Goal: Task Accomplishment & Management: Manage account settings

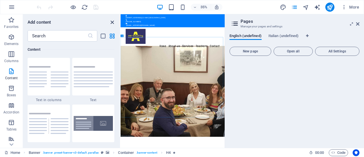
click at [112, 21] on icon "close panel" at bounding box center [112, 22] width 7 height 7
click at [14, 24] on p "Favorites" at bounding box center [11, 26] width 14 height 5
click at [112, 21] on icon "close panel" at bounding box center [112, 22] width 7 height 7
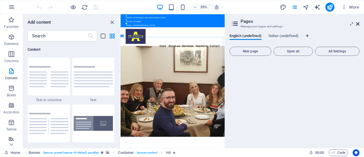
click at [358, 23] on icon at bounding box center [357, 24] width 3 height 5
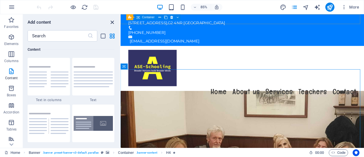
click at [110, 21] on icon "close panel" at bounding box center [112, 22] width 7 height 7
click at [112, 21] on icon "close panel" at bounding box center [112, 22] width 7 height 7
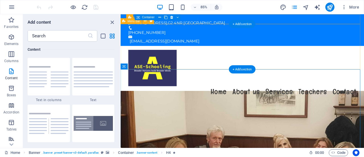
click at [195, 51] on div "Menu Home About us Services Teachers Contact" at bounding box center [263, 84] width 286 height 66
click at [207, 51] on div "Menu Home About us Services Teachers Contact" at bounding box center [263, 84] width 286 height 66
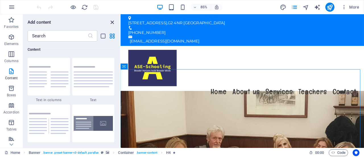
click at [111, 21] on icon "close panel" at bounding box center [112, 22] width 7 height 7
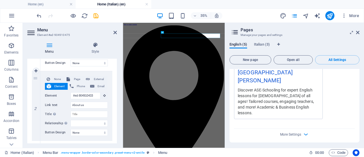
scroll to position [111, 0]
type input "Casa"
click at [90, 101] on input "About us" at bounding box center [88, 104] width 37 height 7
type input "A"
select select
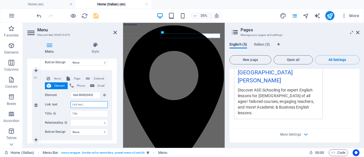
select select
type input "Chi"
select select
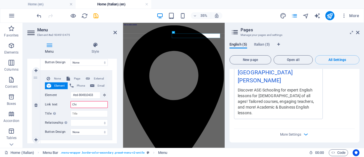
type input "Chi s"
select select
type input "Chi siam"
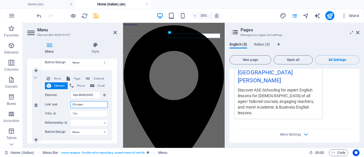
select select
type input "Chi siamo"
select select
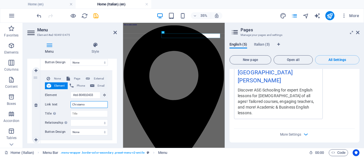
select select
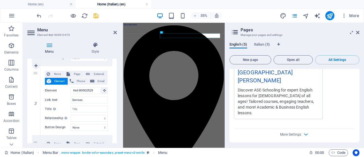
scroll to position [186, 0]
type input "Chi siamo"
click at [95, 99] on input "Services" at bounding box center [88, 99] width 37 height 7
type input "S"
select select
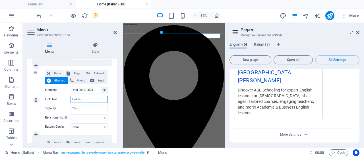
select select
type input "Serv"
select select
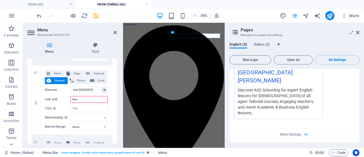
select select
type input "Serviz"
select select
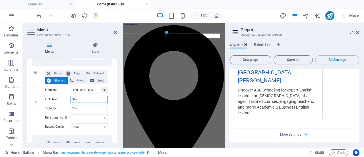
select select
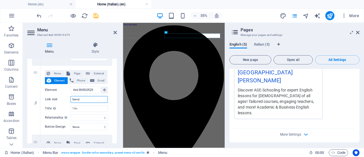
select select
type input "Servizi"
select select
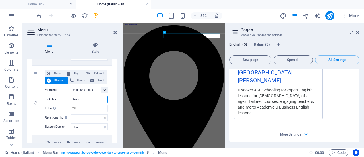
select select
type input "Servizi"
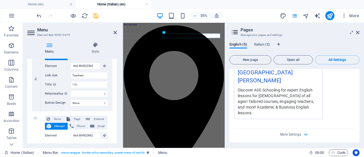
scroll to position [279, 0]
click at [98, 74] on input "Teachers" at bounding box center [88, 75] width 37 height 7
type input "T"
select select
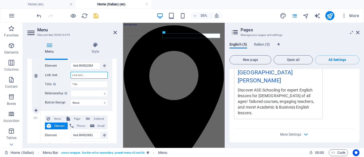
select select
type input "INS"
select select
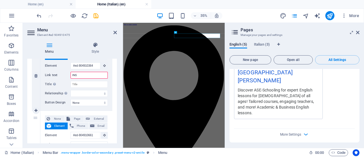
select select
type input "INSI"
select select
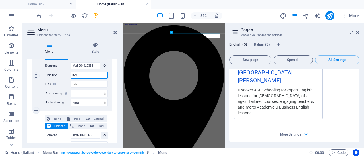
select select
type input "INSIGN"
select select
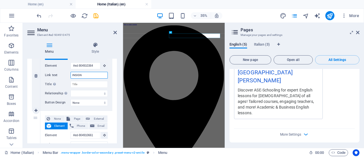
select select
type input "INSIGNAN"
select select
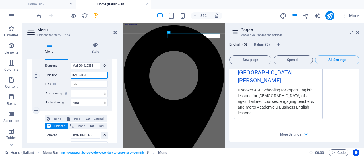
select select
type input "I"
select select
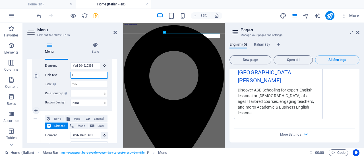
select select
type input "Ins"
select select
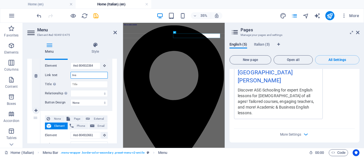
select select
type input "Insi"
select select
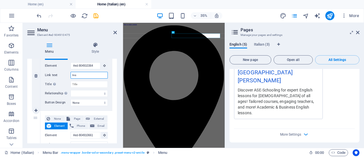
select select
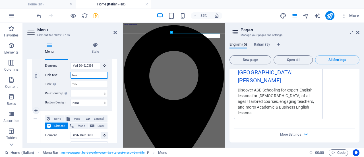
select select
type input "Insign"
select select
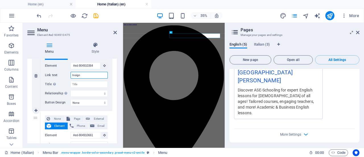
select select
type input "Insignan"
select select
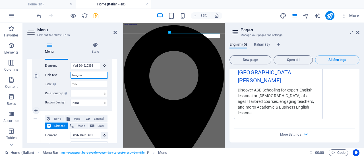
select select
type input "Insignanti"
select select
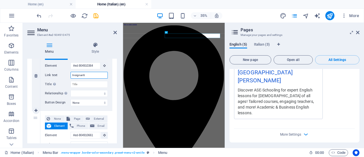
select select
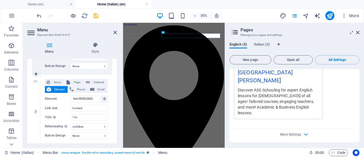
scroll to position [316, 0]
type input "Insignanti"
click at [93, 106] on input "Contact" at bounding box center [88, 107] width 37 height 7
type input "C"
select select
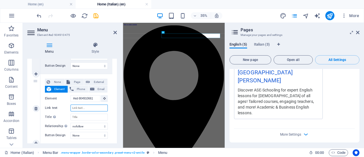
select select
type input "C"
select select
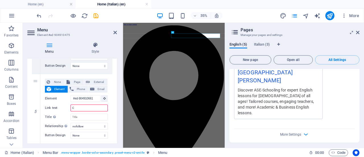
select select
type input "Contato"
select select
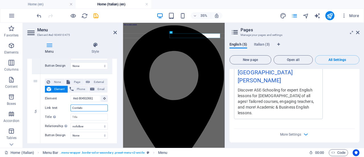
select select
type input "Contat"
select select
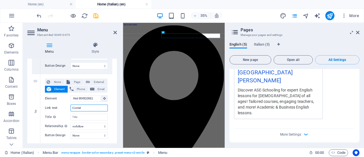
select select
type input "Contatt"
select select
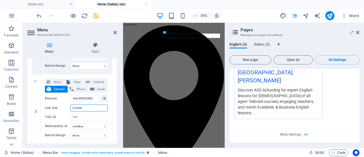
select select
type input "Contatto"
select select
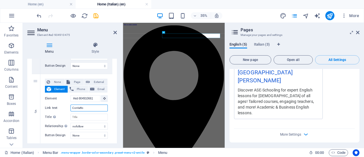
select select
click at [115, 32] on icon at bounding box center [114, 32] width 3 height 5
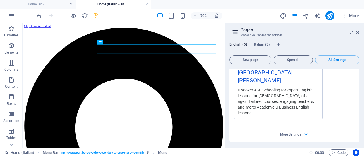
click at [98, 14] on icon "save" at bounding box center [96, 16] width 7 height 7
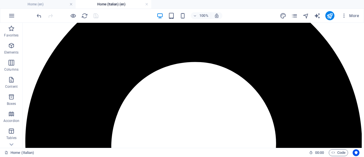
scroll to position [54, 0]
click at [10, 13] on icon "button" at bounding box center [11, 15] width 7 height 7
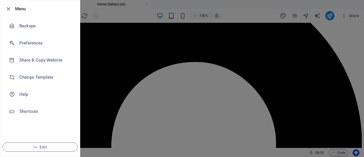
click at [98, 49] on div at bounding box center [182, 78] width 364 height 157
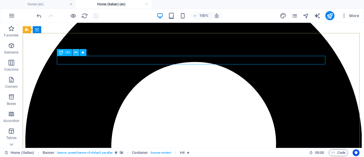
click at [78, 53] on button at bounding box center [75, 52] width 7 height 7
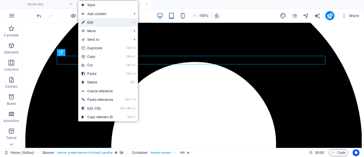
click at [109, 22] on link "⏎ Edit" at bounding box center [97, 22] width 38 height 9
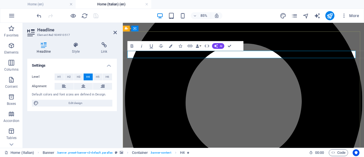
drag, startPoint x: 307, startPoint y: 58, endPoint x: 206, endPoint y: 57, distance: 100.6
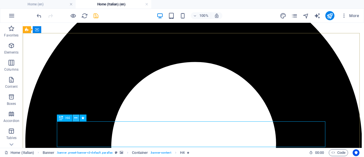
click at [77, 118] on icon at bounding box center [75, 118] width 3 height 6
click at [74, 119] on icon at bounding box center [75, 118] width 3 height 6
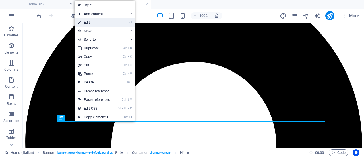
click at [99, 23] on link "⏎ Edit" at bounding box center [94, 22] width 38 height 9
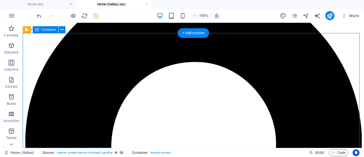
drag, startPoint x: 124, startPoint y: 144, endPoint x: 228, endPoint y: 125, distance: 105.4
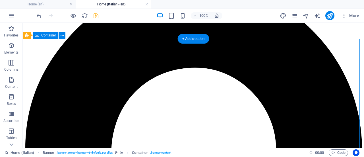
scroll to position [48, 0]
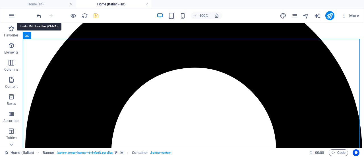
click at [36, 13] on icon "undo" at bounding box center [39, 16] width 7 height 7
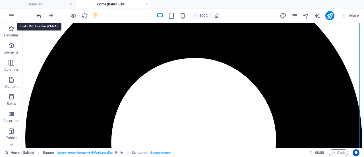
scroll to position [65, 0]
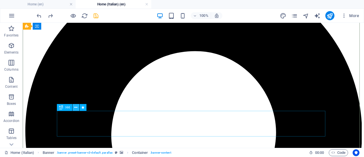
click at [77, 109] on icon at bounding box center [75, 107] width 3 height 6
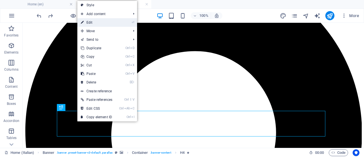
click at [106, 21] on link "⏎ Edit" at bounding box center [96, 22] width 38 height 9
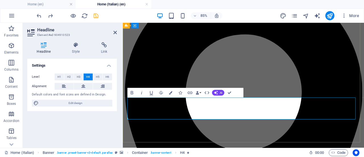
drag, startPoint x: 326, startPoint y: 130, endPoint x: 175, endPoint y: 131, distance: 151.1
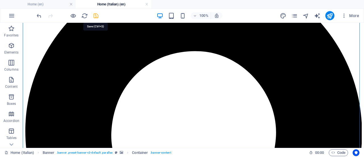
click at [97, 13] on icon "save" at bounding box center [96, 16] width 7 height 7
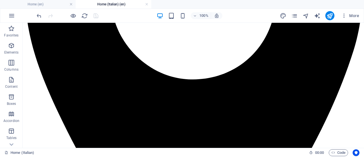
scroll to position [201, 0]
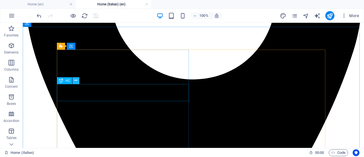
click at [76, 81] on icon at bounding box center [75, 80] width 3 height 6
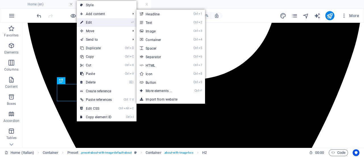
click at [95, 19] on link "⏎ Edit" at bounding box center [96, 22] width 38 height 9
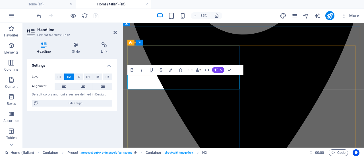
drag, startPoint x: 255, startPoint y: 91, endPoint x: 125, endPoint y: 92, distance: 129.6
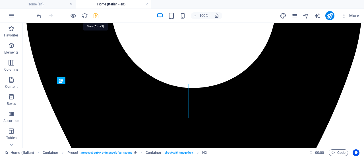
click at [96, 16] on icon "save" at bounding box center [96, 16] width 7 height 7
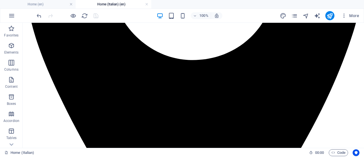
scroll to position [223, 0]
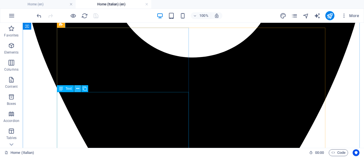
click at [78, 89] on icon at bounding box center [77, 89] width 3 height 6
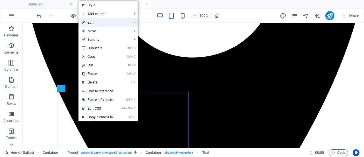
click at [95, 21] on link "⏎ Edit" at bounding box center [97, 22] width 38 height 9
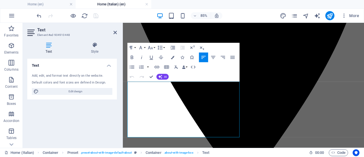
drag, startPoint x: 253, startPoint y: 152, endPoint x: 120, endPoint y: 96, distance: 143.8
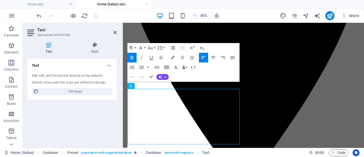
scroll to position [215, 0]
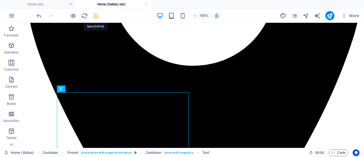
click at [95, 16] on icon "save" at bounding box center [96, 16] width 7 height 7
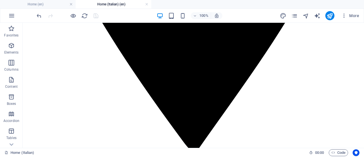
scroll to position [372, 0]
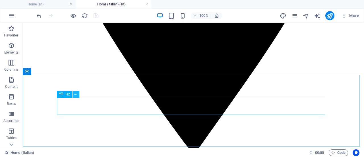
click at [75, 94] on icon at bounding box center [75, 94] width 3 height 6
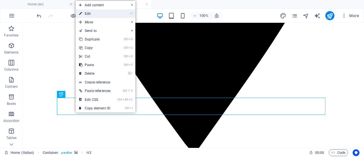
click at [106, 13] on link "⏎ Edit" at bounding box center [95, 13] width 38 height 9
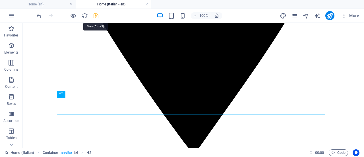
click at [96, 15] on icon "save" at bounding box center [96, 16] width 7 height 7
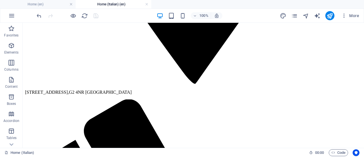
scroll to position [441, 0]
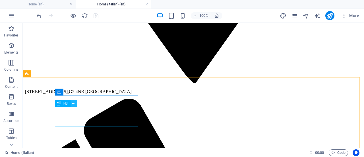
click at [74, 104] on icon at bounding box center [73, 103] width 3 height 6
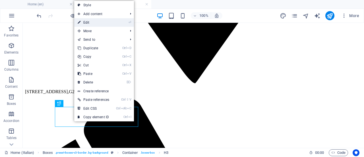
click at [102, 22] on link "⏎ Edit" at bounding box center [93, 22] width 38 height 9
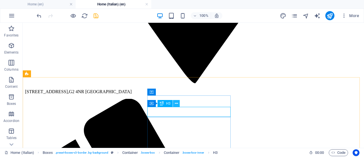
click at [176, 104] on icon at bounding box center [176, 103] width 3 height 6
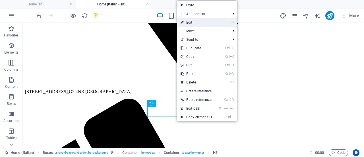
click at [202, 22] on link "⏎ Edit" at bounding box center [196, 22] width 38 height 9
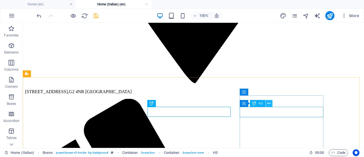
click at [268, 104] on icon at bounding box center [268, 103] width 3 height 6
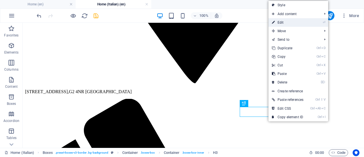
click at [282, 20] on link "⏎ Edit" at bounding box center [287, 22] width 38 height 9
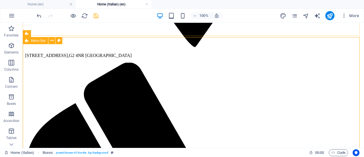
scroll to position [474, 0]
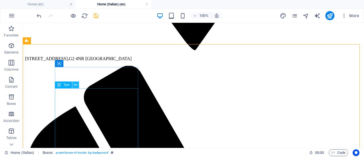
click at [76, 85] on icon at bounding box center [75, 85] width 3 height 6
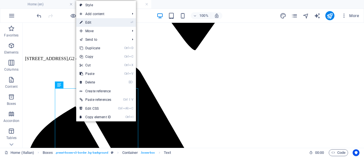
click at [107, 20] on link "⏎ Edit" at bounding box center [95, 22] width 38 height 9
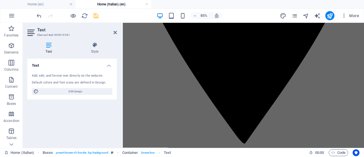
scroll to position [284, 0]
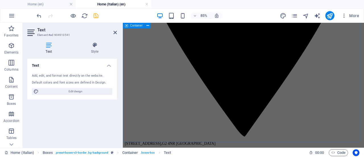
drag, startPoint x: 132, startPoint y: 93, endPoint x: 251, endPoint y: 152, distance: 132.9
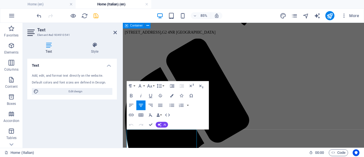
scroll to position [5, 0]
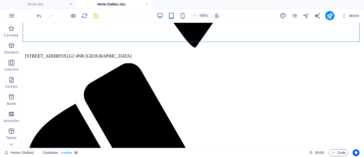
scroll to position [477, 0]
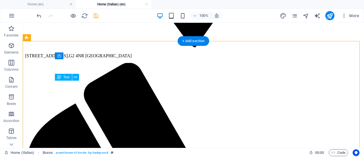
drag, startPoint x: 59, startPoint y: 83, endPoint x: 65, endPoint y: 88, distance: 8.1
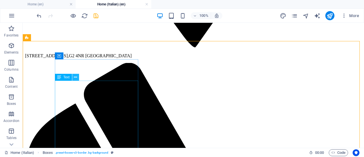
click at [76, 76] on icon at bounding box center [75, 77] width 3 height 6
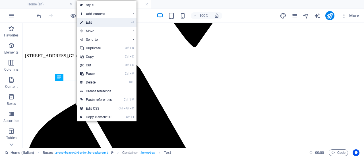
click at [102, 23] on link "⏎ Edit" at bounding box center [96, 22] width 38 height 9
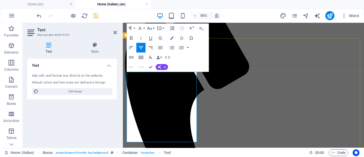
drag, startPoint x: 196, startPoint y: 161, endPoint x: 130, endPoint y: 88, distance: 98.0
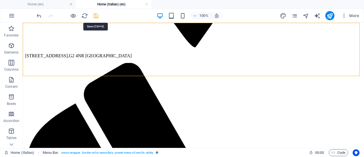
click at [97, 15] on icon "save" at bounding box center [96, 16] width 7 height 7
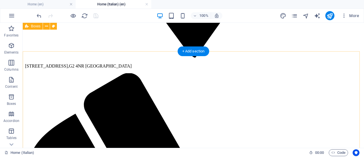
scroll to position [466, 0]
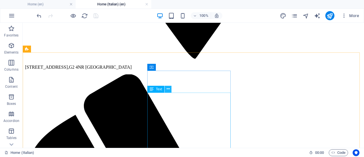
click at [169, 86] on icon at bounding box center [167, 89] width 3 height 6
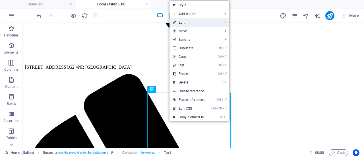
click at [190, 21] on link "⏎ Edit" at bounding box center [188, 22] width 38 height 9
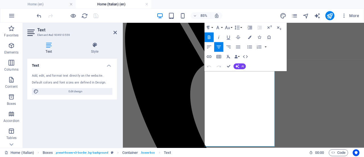
scroll to position [521, 0]
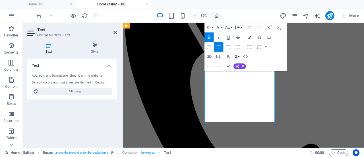
drag, startPoint x: 224, startPoint y: 96, endPoint x: 277, endPoint y: 134, distance: 64.7
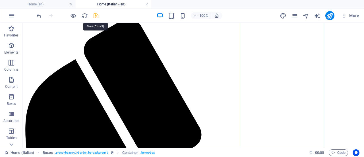
click at [96, 14] on icon "save" at bounding box center [96, 16] width 7 height 7
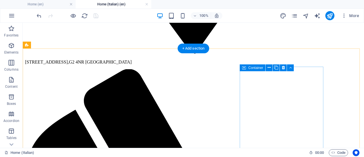
scroll to position [472, 0]
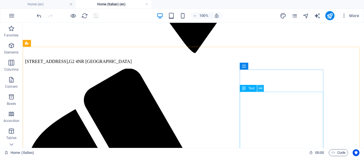
click at [259, 88] on icon at bounding box center [260, 88] width 3 height 6
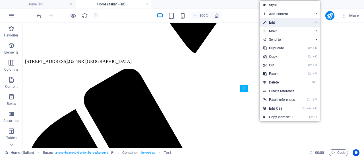
click at [280, 20] on link "⏎ Edit" at bounding box center [279, 22] width 38 height 9
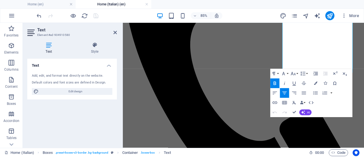
scroll to position [580, 0]
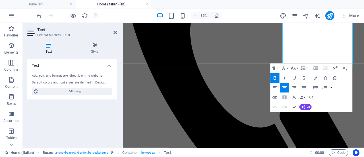
drag, startPoint x: 312, startPoint y: 95, endPoint x: 365, endPoint y: 40, distance: 76.6
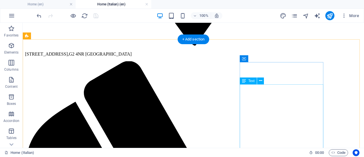
scroll to position [479, 0]
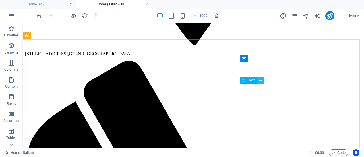
click at [260, 82] on icon at bounding box center [260, 80] width 3 height 6
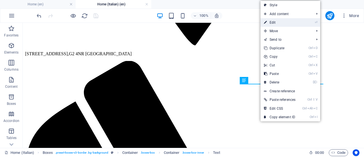
click at [276, 19] on link "⏎ Edit" at bounding box center [279, 22] width 38 height 9
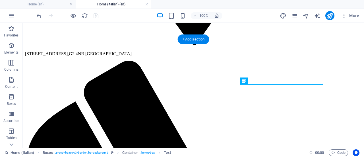
drag, startPoint x: 213, startPoint y: 86, endPoint x: 293, endPoint y: 85, distance: 80.4
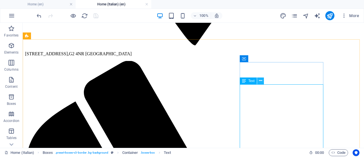
click at [259, 83] on icon at bounding box center [260, 81] width 3 height 6
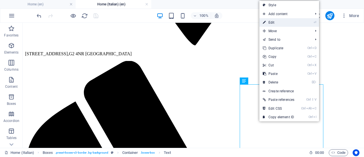
click at [280, 23] on link "⏎ Edit" at bounding box center [278, 22] width 38 height 9
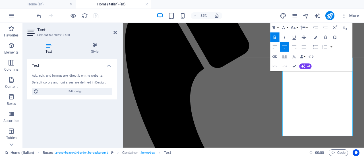
scroll to position [506, 0]
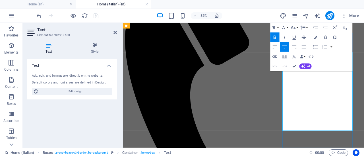
drag, startPoint x: 313, startPoint y: 86, endPoint x: 372, endPoint y: 143, distance: 82.8
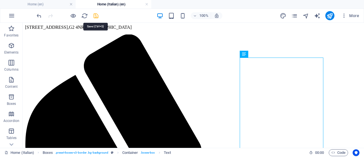
click at [95, 14] on icon "save" at bounding box center [96, 16] width 7 height 7
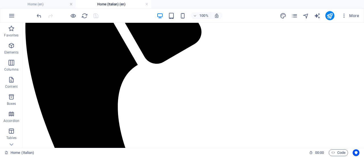
scroll to position [639, 0]
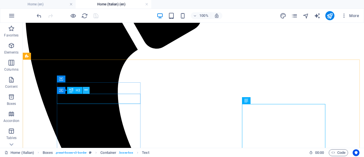
click at [84, 90] on icon at bounding box center [85, 90] width 3 height 6
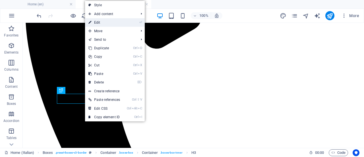
click at [101, 22] on link "⏎ Edit" at bounding box center [104, 22] width 38 height 9
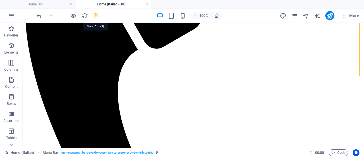
click at [93, 14] on icon "save" at bounding box center [96, 16] width 7 height 7
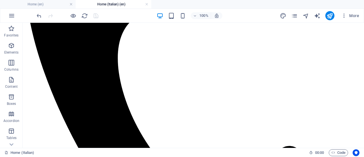
scroll to position [671, 0]
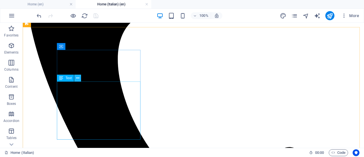
click at [77, 80] on icon at bounding box center [77, 78] width 3 height 6
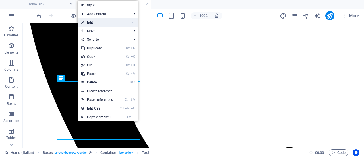
click at [99, 20] on link "⏎ Edit" at bounding box center [97, 22] width 38 height 9
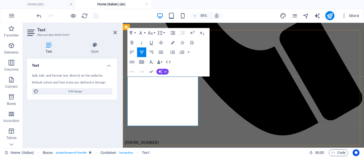
drag, startPoint x: 137, startPoint y: 97, endPoint x: 186, endPoint y: 141, distance: 65.6
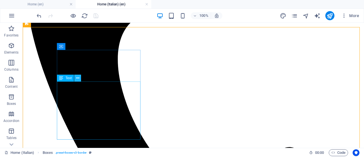
click at [78, 79] on icon at bounding box center [77, 78] width 3 height 6
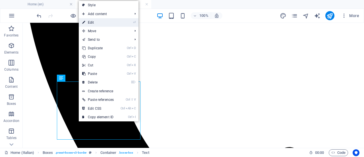
click at [94, 23] on link "⏎ Edit" at bounding box center [98, 22] width 38 height 9
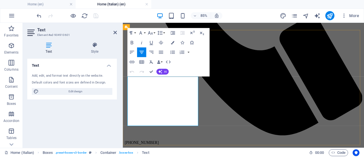
drag, startPoint x: 188, startPoint y: 135, endPoint x: 137, endPoint y: 95, distance: 64.8
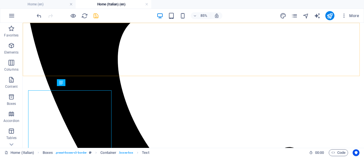
scroll to position [667, 0]
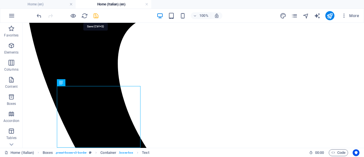
click at [94, 15] on icon "save" at bounding box center [96, 16] width 7 height 7
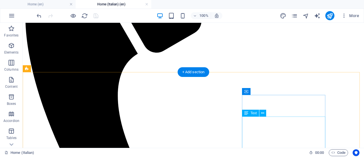
scroll to position [619, 0]
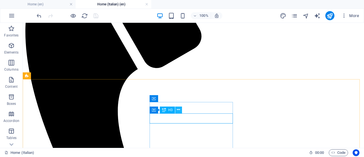
click at [178, 110] on icon at bounding box center [178, 110] width 3 height 6
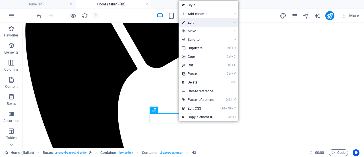
click at [198, 21] on link "⏎ Edit" at bounding box center [197, 22] width 38 height 9
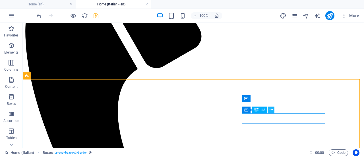
click at [271, 109] on icon at bounding box center [270, 110] width 3 height 6
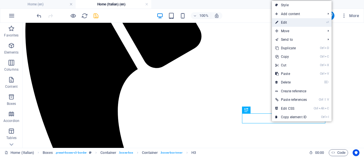
click at [291, 21] on link "⏎ Edit" at bounding box center [291, 22] width 38 height 9
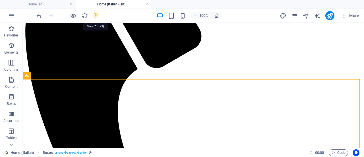
click at [97, 14] on icon "save" at bounding box center [96, 16] width 7 height 7
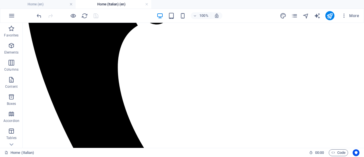
scroll to position [663, 0]
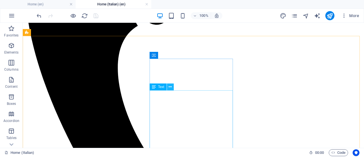
click at [170, 88] on icon at bounding box center [169, 87] width 3 height 6
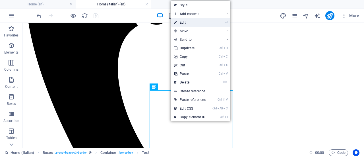
click at [192, 22] on link "⏎ Edit" at bounding box center [189, 22] width 38 height 9
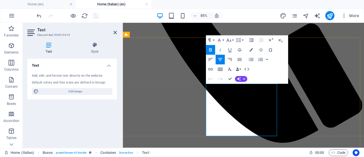
drag, startPoint x: 225, startPoint y: 99, endPoint x: 267, endPoint y: 155, distance: 69.8
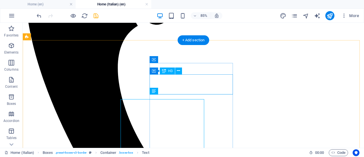
scroll to position [658, 0]
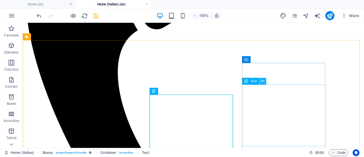
click at [262, 82] on icon at bounding box center [262, 81] width 3 height 6
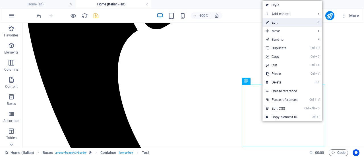
click at [278, 22] on link "⏎ Edit" at bounding box center [281, 22] width 38 height 9
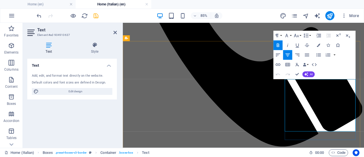
drag, startPoint x: 324, startPoint y: 94, endPoint x: 376, endPoint y: 149, distance: 75.8
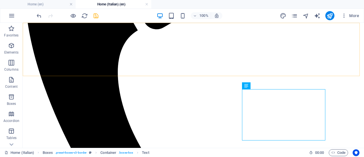
scroll to position [654, 0]
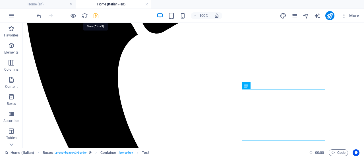
click at [95, 14] on icon "save" at bounding box center [96, 16] width 7 height 7
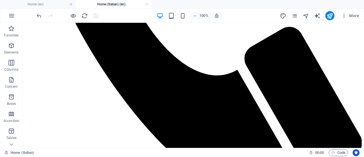
scroll to position [792, 0]
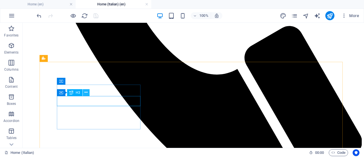
click at [88, 93] on button at bounding box center [86, 92] width 7 height 7
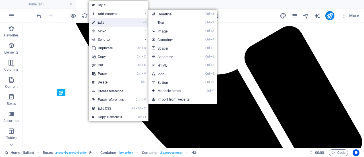
click at [111, 22] on link "⏎ Edit" at bounding box center [108, 22] width 38 height 9
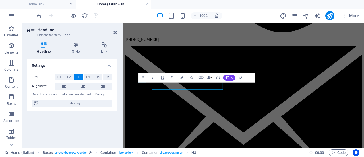
scroll to position [796, 0]
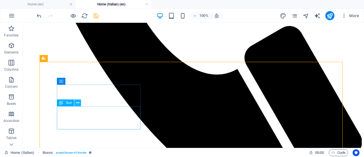
click at [77, 104] on icon at bounding box center [77, 103] width 3 height 6
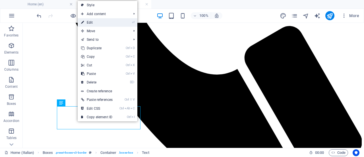
click at [97, 23] on link "⏎ Edit" at bounding box center [97, 22] width 38 height 9
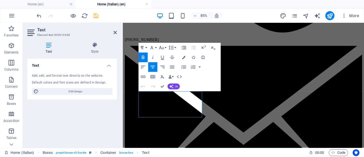
scroll to position [796, 0]
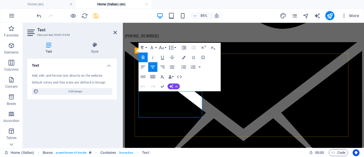
drag, startPoint x: 147, startPoint y: 104, endPoint x: 204, endPoint y: 131, distance: 63.2
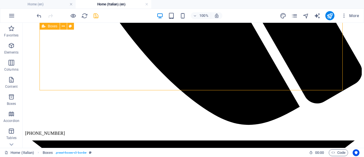
scroll to position [861, 0]
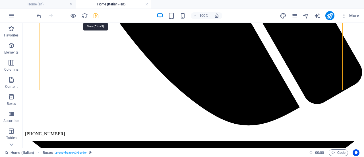
click at [95, 15] on icon "save" at bounding box center [96, 16] width 7 height 7
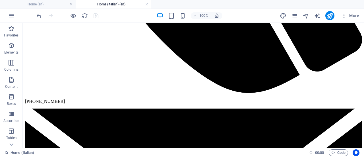
scroll to position [893, 0]
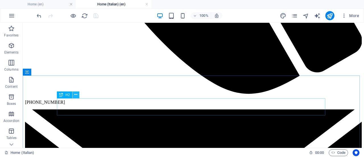
click at [76, 93] on icon at bounding box center [75, 94] width 3 height 6
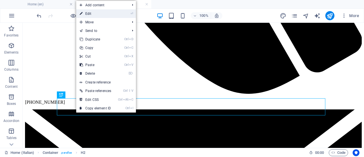
click at [104, 13] on link "⏎ Edit" at bounding box center [95, 13] width 38 height 9
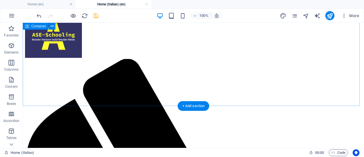
scroll to position [1227, 0]
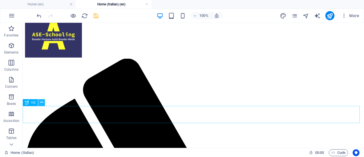
click at [42, 104] on icon at bounding box center [41, 102] width 3 height 6
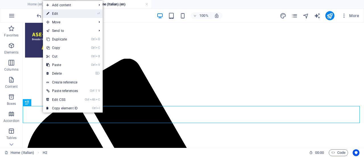
click at [70, 11] on link "⏎ Edit" at bounding box center [62, 13] width 38 height 9
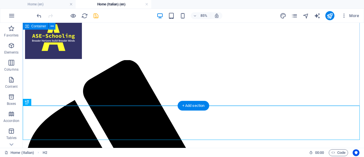
scroll to position [1227, 0]
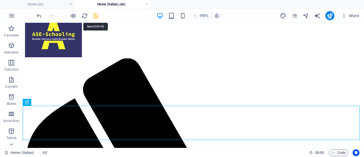
click at [97, 15] on icon "save" at bounding box center [96, 16] width 7 height 7
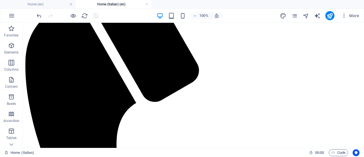
scroll to position [1345, 0]
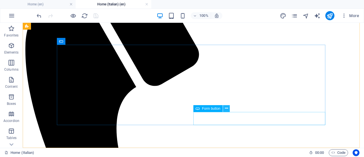
click at [226, 108] on icon at bounding box center [226, 108] width 3 height 6
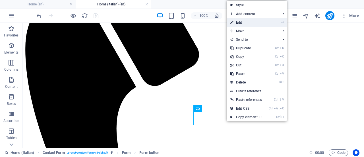
click at [244, 20] on link "⏎ Edit" at bounding box center [246, 22] width 38 height 9
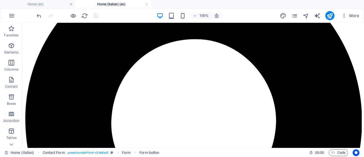
scroll to position [0, 0]
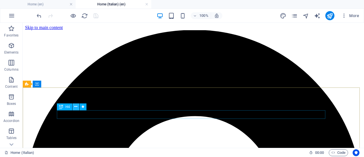
click at [75, 108] on icon at bounding box center [75, 106] width 3 height 6
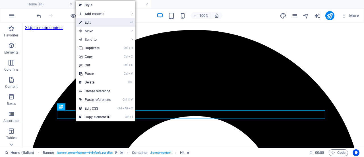
click at [116, 22] on li "⏎ Edit" at bounding box center [106, 22] width 60 height 9
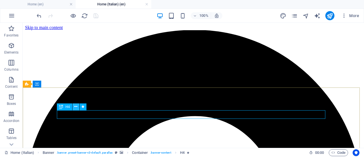
click at [76, 107] on icon at bounding box center [75, 106] width 3 height 6
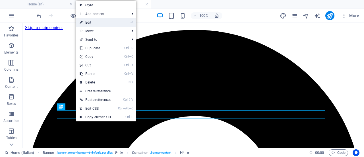
click at [98, 21] on link "⏎ Edit" at bounding box center [95, 22] width 38 height 9
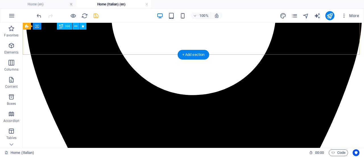
scroll to position [187, 0]
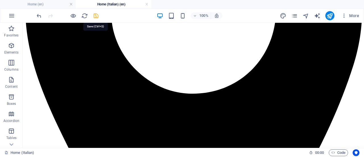
click at [93, 14] on icon "save" at bounding box center [96, 16] width 7 height 7
click at [294, 14] on icon "pages" at bounding box center [294, 16] width 7 height 7
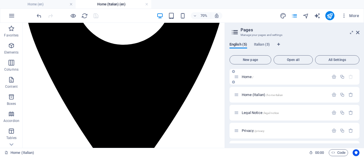
drag, startPoint x: 290, startPoint y: 93, endPoint x: 286, endPoint y: 71, distance: 22.0
click at [286, 71] on div "Home / Home (Italian) /home-italian Legal Notice /legal-notice Privacy /privacy…" at bounding box center [294, 112] width 130 height 87
click at [297, 95] on p "Home (Italian) /home-italian" at bounding box center [283, 95] width 85 height 4
click at [307, 91] on div "Home (Italian) /home-italian" at bounding box center [294, 95] width 130 height 16
click at [234, 82] on icon at bounding box center [233, 81] width 3 height 3
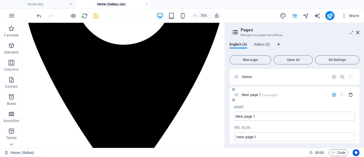
click at [351, 95] on icon "button" at bounding box center [350, 94] width 5 height 5
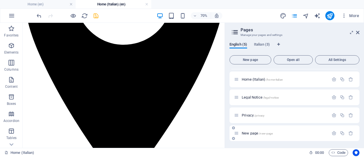
click at [290, 130] on div "New page /new-page" at bounding box center [281, 133] width 95 height 7
click at [333, 131] on icon "button" at bounding box center [333, 132] width 5 height 5
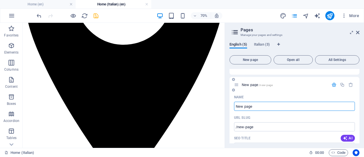
click at [267, 106] on input "New page" at bounding box center [294, 105] width 121 height 9
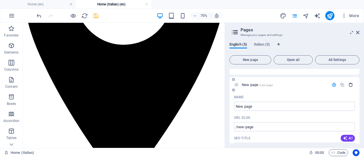
click at [349, 83] on icon "button" at bounding box center [350, 84] width 5 height 5
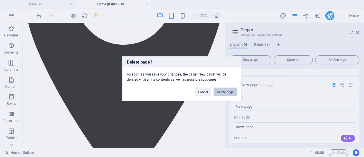
click at [228, 93] on button "Delete page" at bounding box center [225, 91] width 24 height 9
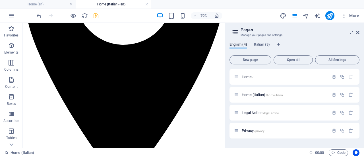
scroll to position [0, 0]
click at [234, 71] on icon at bounding box center [233, 71] width 3 height 3
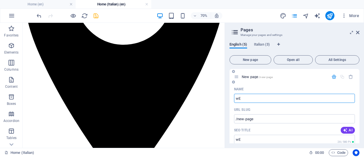
type input "wEL"
type input "/we"
type input "wELCOME"
type input "/welcom"
type input "wELCOME"
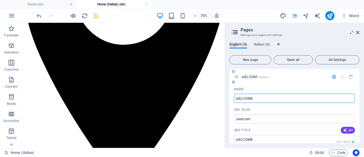
type input "/welcome"
type input "w"
type input "/"
type input "lI"
type input "/l"
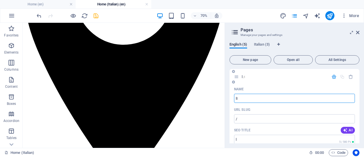
type input "l"
type input "lING"
type input "/lin"
type input "lIN"
type input "lINGUS"
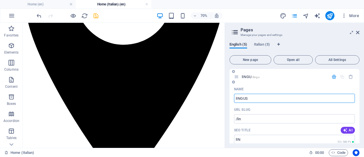
type input "/lingu"
type input "lINGU"
type input "l"
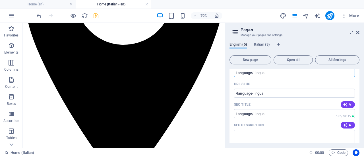
scroll to position [24, 0]
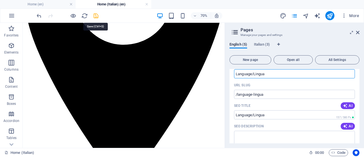
click at [94, 14] on icon "save" at bounding box center [96, 16] width 7 height 7
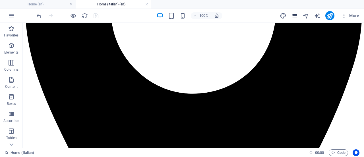
click at [297, 15] on icon "pages" at bounding box center [294, 16] width 7 height 7
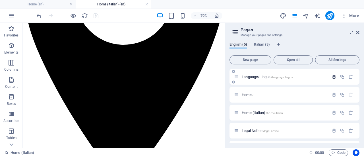
click at [333, 78] on icon "button" at bounding box center [333, 76] width 5 height 5
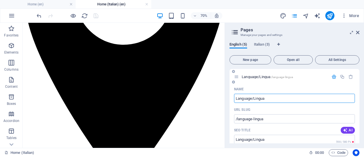
click at [333, 76] on icon "button" at bounding box center [333, 76] width 5 height 5
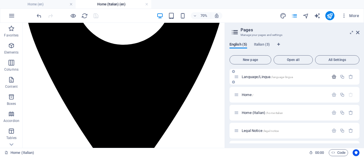
click at [333, 76] on icon "button" at bounding box center [333, 76] width 5 height 5
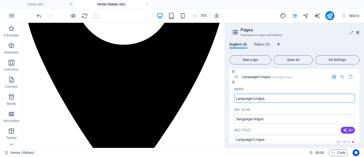
click at [298, 76] on p "Language/Lingua /language-lingua" at bounding box center [283, 77] width 85 height 4
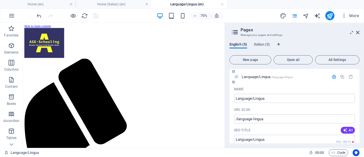
scroll to position [0, 0]
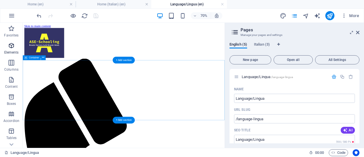
click at [12, 48] on icon "button" at bounding box center [11, 45] width 7 height 7
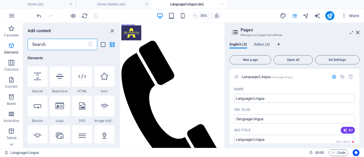
scroll to position [93, 0]
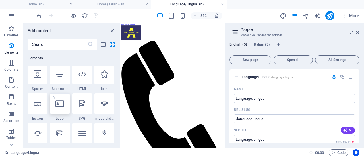
click at [62, 107] on icon at bounding box center [59, 103] width 9 height 7
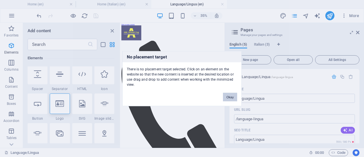
click at [234, 97] on button "Okay" at bounding box center [230, 96] width 14 height 9
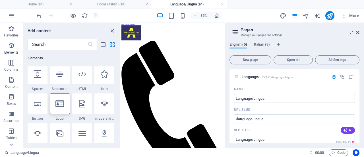
click at [113, 28] on icon "close panel" at bounding box center [112, 31] width 7 height 7
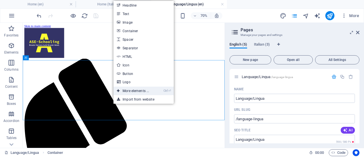
click at [126, 90] on link "Ctrl ⏎ More elements ..." at bounding box center [132, 90] width 39 height 9
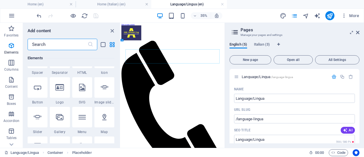
scroll to position [109, 0]
click at [59, 88] on icon at bounding box center [59, 87] width 9 height 7
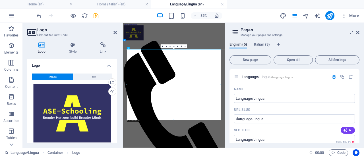
click at [84, 103] on div "Drag files here, click to choose files or select files from Files or our free s…" at bounding box center [72, 113] width 80 height 61
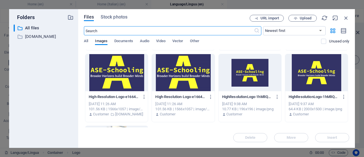
scroll to position [68, 0]
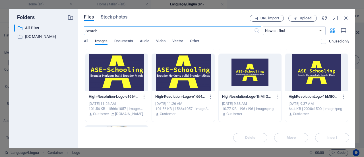
click at [180, 82] on div at bounding box center [183, 72] width 63 height 37
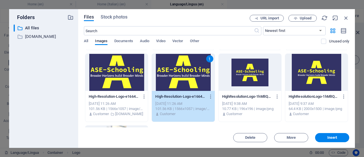
click at [330, 132] on div "Delete Move Insert" at bounding box center [216, 134] width 265 height 15
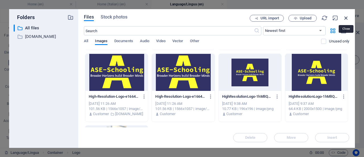
click at [347, 16] on icon "button" at bounding box center [346, 18] width 6 height 6
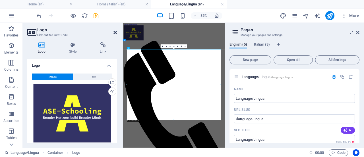
click at [115, 31] on icon at bounding box center [114, 32] width 3 height 5
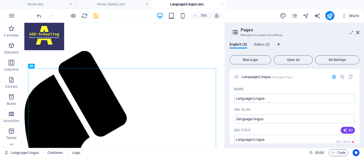
scroll to position [10, 0]
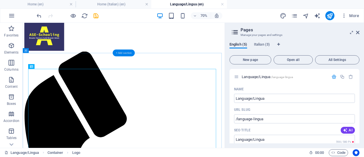
click at [119, 51] on div "+ Add section" at bounding box center [124, 52] width 22 height 7
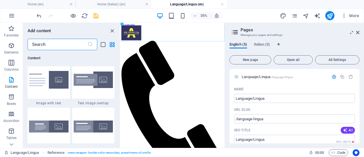
scroll to position [1106, 0]
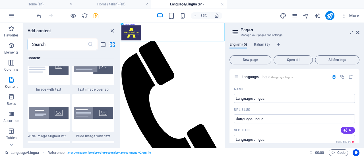
click at [49, 115] on img at bounding box center [48, 113] width 39 height 12
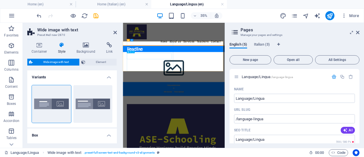
click at [168, 106] on div "Headline" at bounding box center [271, 97] width 273 height 17
click at [115, 33] on icon at bounding box center [114, 32] width 3 height 5
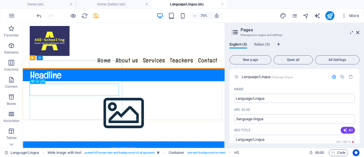
click at [43, 80] on icon at bounding box center [43, 81] width 2 height 4
click at [99, 106] on div "Headline" at bounding box center [169, 97] width 273 height 17
click at [44, 81] on icon at bounding box center [43, 81] width 2 height 4
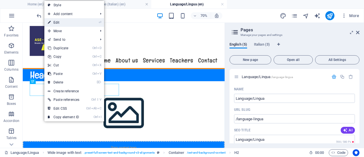
click at [68, 20] on link "⏎ Edit" at bounding box center [63, 22] width 38 height 9
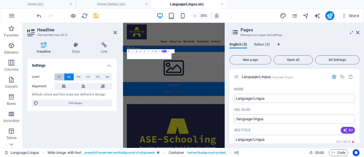
click at [59, 74] on span "H1" at bounding box center [59, 76] width 4 height 7
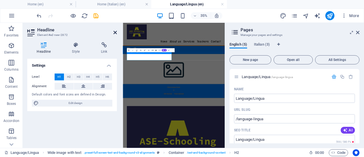
click at [115, 31] on icon at bounding box center [114, 32] width 3 height 5
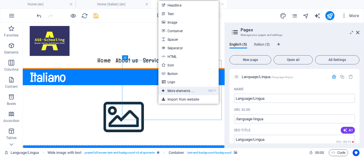
click at [172, 91] on link "Ctrl ⏎ More elements ..." at bounding box center [177, 90] width 39 height 9
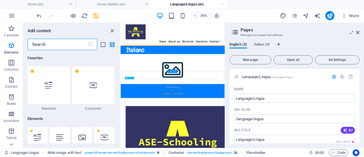
scroll to position [61, 0]
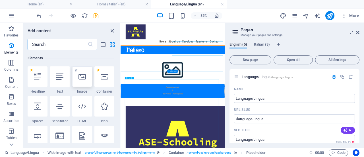
click at [76, 81] on div at bounding box center [82, 76] width 20 height 20
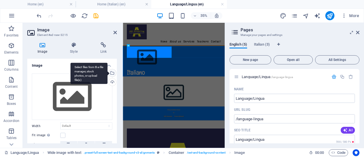
click at [111, 69] on div "Select files from the file manager, stock photos, or upload file(s)" at bounding box center [111, 73] width 9 height 9
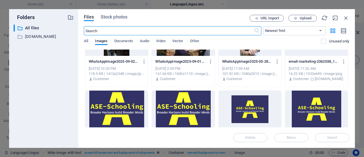
scroll to position [0, 0]
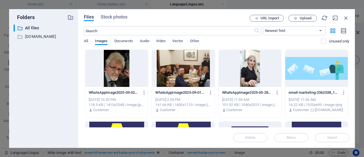
click at [101, 40] on span "Images" at bounding box center [101, 42] width 13 height 8
click at [86, 39] on span "All" at bounding box center [86, 42] width 4 height 8
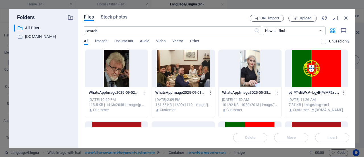
click at [149, 30] on input "text" at bounding box center [169, 30] width 170 height 9
click at [272, 20] on span "URL import" at bounding box center [269, 17] width 18 height 3
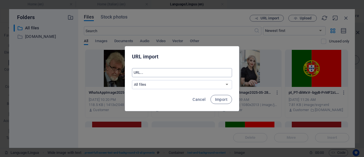
click at [188, 72] on input "text" at bounding box center [182, 72] width 100 height 9
paste input "https://pixabay.com/get/g4a7196c862055539b89660e1f34e1247c6785e5aa8ca982949928c…"
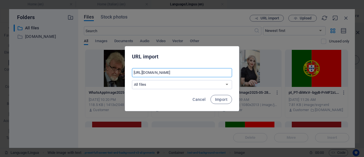
scroll to position [0, 228]
click at [227, 99] on span "Import" at bounding box center [221, 99] width 13 height 5
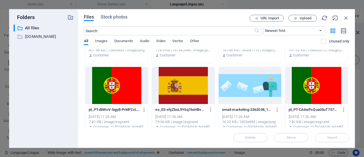
scroll to position [0, 0]
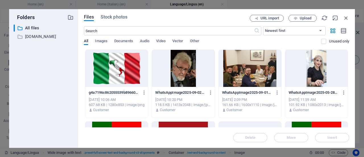
click at [129, 72] on div at bounding box center [116, 68] width 63 height 37
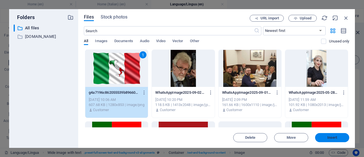
click at [328, 134] on button "Insert" at bounding box center [332, 137] width 34 height 9
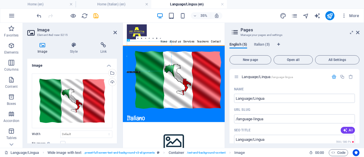
drag, startPoint x: 222, startPoint y: 114, endPoint x: 316, endPoint y: 112, distance: 94.1
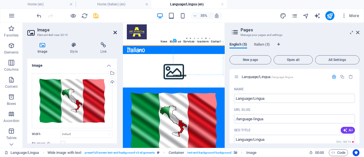
click at [114, 33] on icon at bounding box center [114, 32] width 3 height 5
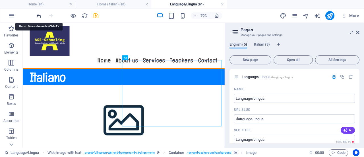
click at [39, 13] on icon "undo" at bounding box center [39, 16] width 7 height 7
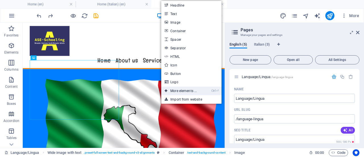
click at [178, 90] on link "Ctrl ⏎ More elements ..." at bounding box center [180, 90] width 39 height 9
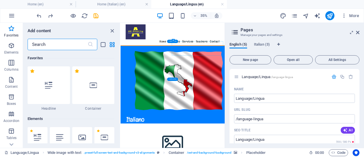
click at [112, 28] on icon "close panel" at bounding box center [112, 31] width 7 height 7
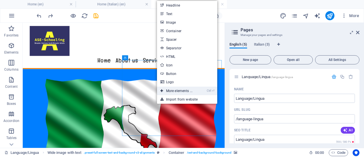
click at [166, 87] on link "Ctrl ⏎ More elements ..." at bounding box center [176, 90] width 39 height 9
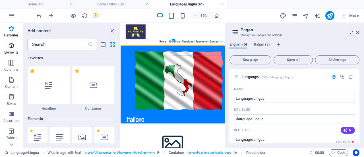
click at [11, 47] on icon "button" at bounding box center [11, 45] width 7 height 7
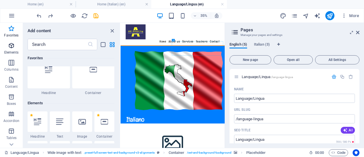
scroll to position [17, 0]
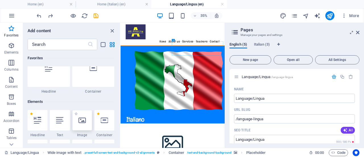
click at [85, 123] on icon at bounding box center [81, 119] width 7 height 7
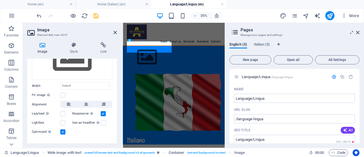
scroll to position [49, 0]
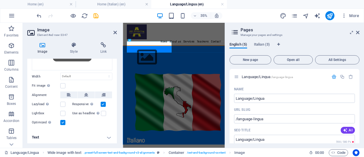
click at [108, 137] on h4 "Text" at bounding box center [71, 137] width 89 height 14
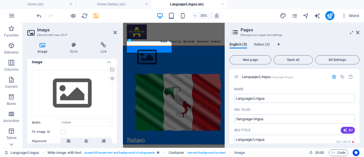
scroll to position [3, 0]
click at [77, 50] on h4 "Style" at bounding box center [75, 48] width 30 height 12
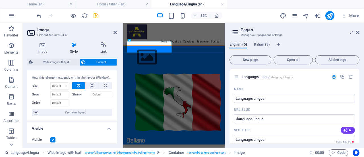
scroll to position [0, 0]
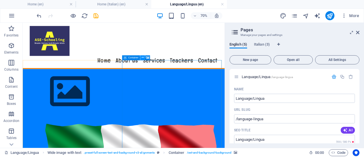
click at [143, 57] on icon at bounding box center [142, 57] width 2 height 4
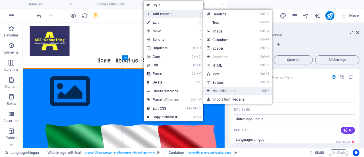
click at [225, 89] on link "Ctrl ⏎ More elements ..." at bounding box center [226, 90] width 47 height 9
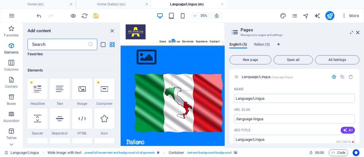
scroll to position [61, 0]
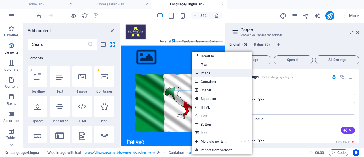
click at [210, 71] on link "Image" at bounding box center [221, 72] width 60 height 9
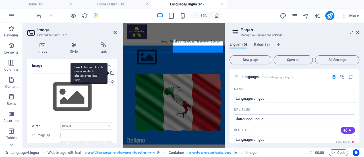
click at [112, 72] on div "Select files from the file manager, stock photos, or upload file(s)" at bounding box center [111, 73] width 9 height 9
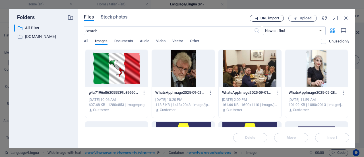
click at [269, 18] on span "URL import" at bounding box center [269, 17] width 18 height 3
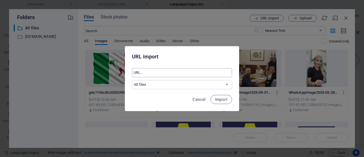
click at [193, 71] on input "text" at bounding box center [182, 72] width 100 height 9
paste input "https://pixabay.com/get/g3648ee8d6bb2a578efe5729f8ddd9f3e6adbe4e73700e866c03b0d…"
click at [225, 96] on button "Import" at bounding box center [221, 99] width 22 height 9
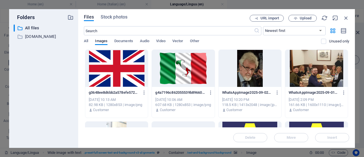
click at [124, 78] on div at bounding box center [116, 68] width 63 height 37
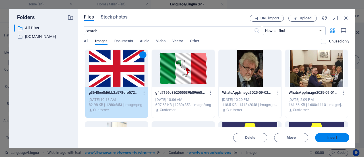
click at [334, 136] on span "Insert" at bounding box center [332, 137] width 10 height 3
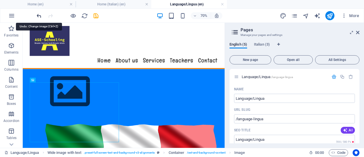
click at [38, 15] on icon "undo" at bounding box center [39, 16] width 7 height 7
click at [38, 14] on icon "undo" at bounding box center [39, 16] width 7 height 7
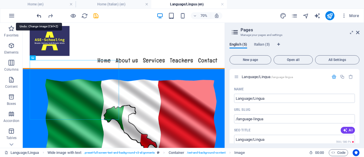
click at [38, 14] on icon "undo" at bounding box center [39, 16] width 7 height 7
click at [39, 14] on icon "undo" at bounding box center [39, 16] width 7 height 7
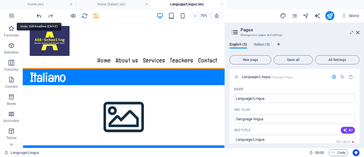
click at [39, 14] on icon "undo" at bounding box center [39, 16] width 7 height 7
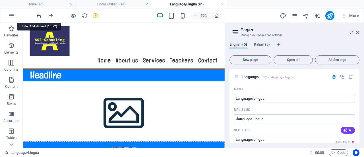
click at [39, 14] on icon "undo" at bounding box center [39, 16] width 7 height 7
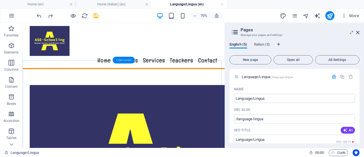
click at [125, 59] on div "+ Add section" at bounding box center [124, 60] width 22 height 7
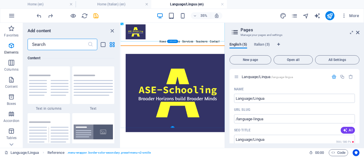
scroll to position [994, 0]
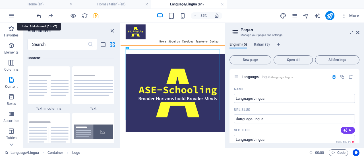
click at [38, 14] on icon "undo" at bounding box center [39, 16] width 7 height 7
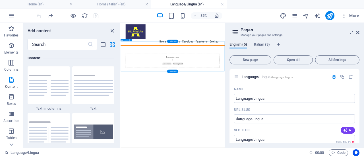
click at [245, 136] on span "Add elements" at bounding box center [252, 140] width 28 height 8
click at [258, 136] on span "Add elements" at bounding box center [252, 140] width 28 height 8
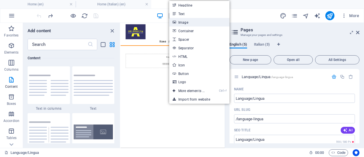
click at [184, 20] on link "Image" at bounding box center [199, 22] width 60 height 9
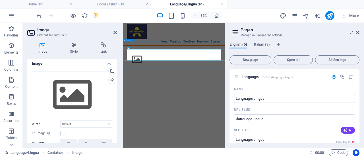
scroll to position [0, 0]
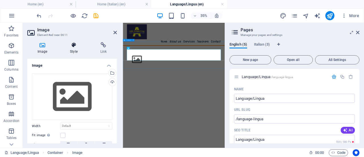
click at [69, 51] on h4 "Style" at bounding box center [75, 48] width 30 height 12
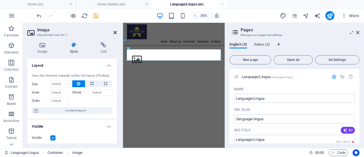
click at [115, 32] on icon at bounding box center [114, 32] width 3 height 5
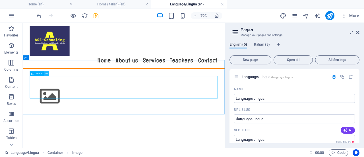
click at [48, 72] on button at bounding box center [46, 73] width 5 height 5
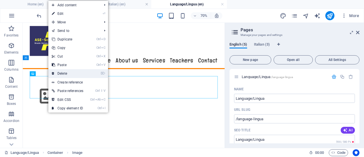
click at [69, 71] on link "⌦ Delete" at bounding box center [67, 73] width 38 height 9
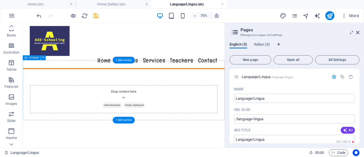
scroll to position [68, 0]
click at [12, 99] on icon "button" at bounding box center [11, 96] width 7 height 7
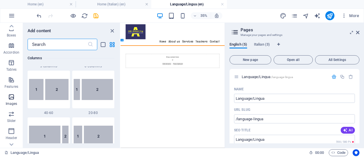
scroll to position [0, 0]
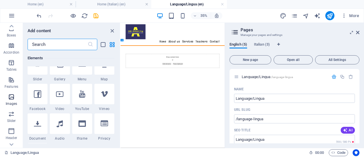
click at [13, 101] on p "Images" at bounding box center [12, 103] width 12 height 5
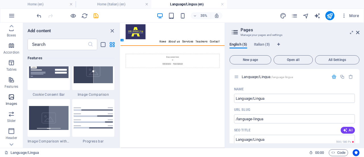
scroll to position [2881, 0]
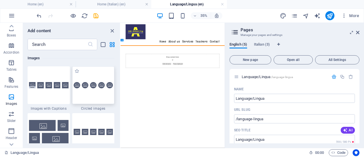
click at [98, 86] on img at bounding box center [93, 85] width 39 height 7
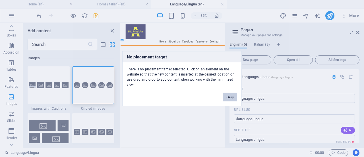
click at [230, 96] on button "Okay" at bounding box center [230, 96] width 14 height 9
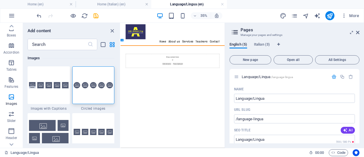
click at [260, 118] on div "Drop content here or Add elements Paste clipboard" at bounding box center [269, 131] width 268 height 40
click at [99, 93] on div at bounding box center [93, 85] width 42 height 38
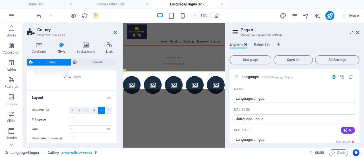
scroll to position [80, 0]
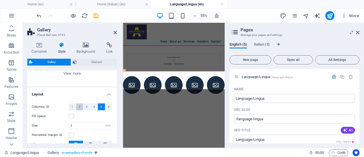
click at [79, 106] on span "2" at bounding box center [80, 106] width 2 height 7
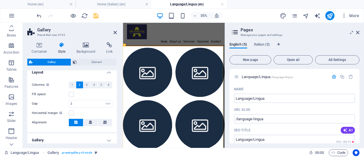
scroll to position [67, 0]
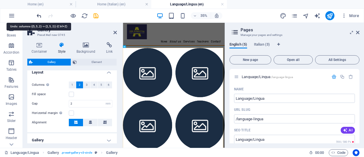
click at [39, 14] on icon "undo" at bounding box center [39, 16] width 7 height 7
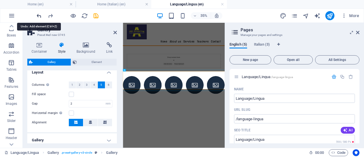
scroll to position [0, 0]
click at [39, 14] on icon "undo" at bounding box center [39, 16] width 7 height 7
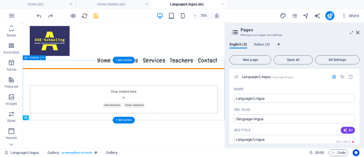
click at [147, 136] on span "Add elements" at bounding box center [150, 140] width 28 height 8
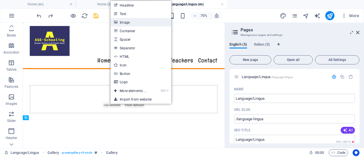
click at [133, 22] on link "Image" at bounding box center [141, 22] width 60 height 9
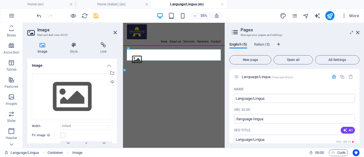
click at [122, 32] on div at bounding box center [121, 85] width 1 height 125
click at [38, 13] on icon "undo" at bounding box center [39, 16] width 7 height 7
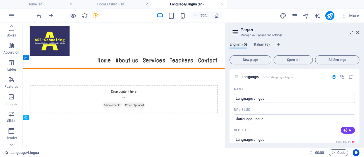
click at [152, 136] on span "Add elements" at bounding box center [150, 140] width 28 height 8
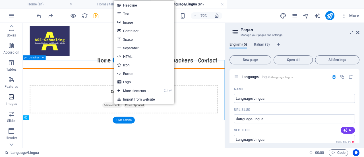
click at [13, 100] on span "Images" at bounding box center [11, 100] width 23 height 14
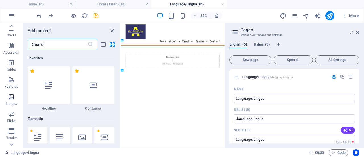
scroll to position [2881, 0]
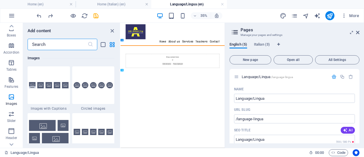
click at [249, 123] on div "Drop content here or Add elements Paste clipboard" at bounding box center [269, 131] width 268 height 40
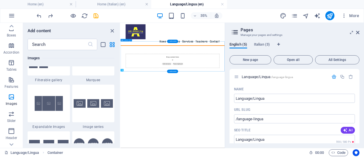
scroll to position [3047, 0]
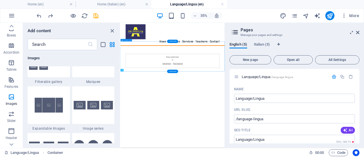
click at [97, 106] on img at bounding box center [93, 105] width 39 height 9
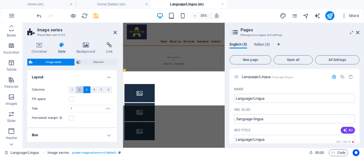
click at [79, 88] on span "2" at bounding box center [80, 89] width 2 height 7
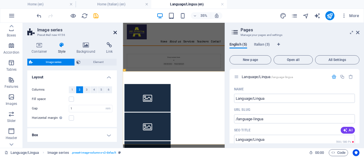
click at [115, 31] on icon at bounding box center [114, 32] width 3 height 5
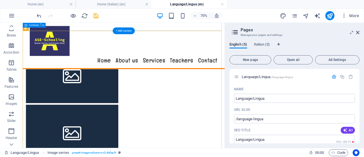
scroll to position [128, 0]
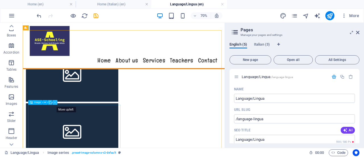
click at [55, 103] on icon at bounding box center [55, 102] width 2 height 4
click at [46, 102] on icon at bounding box center [45, 102] width 2 height 4
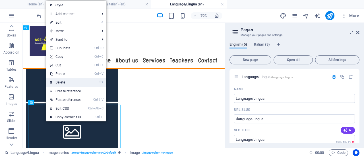
click at [68, 80] on link "⌦ Delete" at bounding box center [65, 82] width 38 height 9
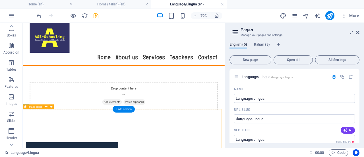
scroll to position [0, 0]
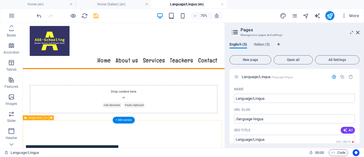
click at [200, 111] on div "Drop content here or Add elements Paste clipboard" at bounding box center [167, 131] width 268 height 40
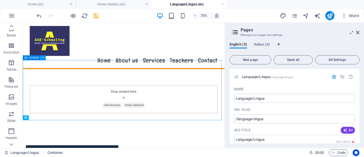
click at [43, 58] on icon at bounding box center [43, 57] width 2 height 4
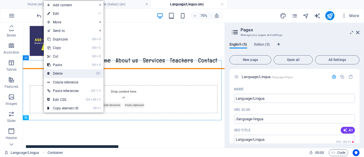
click at [61, 71] on link "⌦ Delete" at bounding box center [63, 73] width 38 height 9
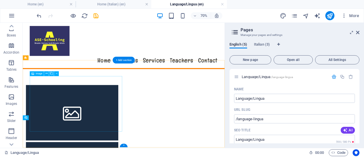
click at [108, 137] on figure at bounding box center [93, 150] width 132 height 79
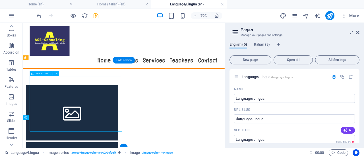
click at [100, 139] on figure at bounding box center [93, 150] width 132 height 79
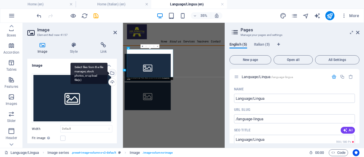
click at [112, 73] on div "Select files from the file manager, stock photos, or upload file(s)" at bounding box center [111, 73] width 9 height 9
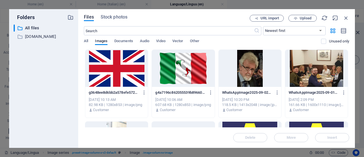
click at [126, 69] on div at bounding box center [116, 68] width 63 height 37
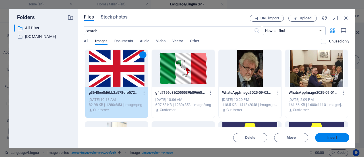
click at [332, 134] on button "Insert" at bounding box center [332, 137] width 34 height 9
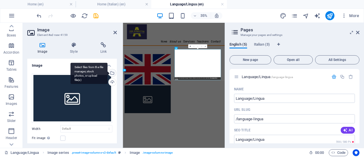
click at [108, 70] on div "Select files from the file manager, stock photos, or upload file(s)" at bounding box center [111, 73] width 9 height 9
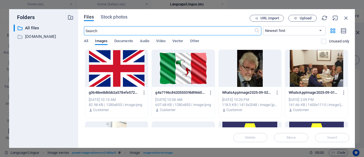
click at [174, 67] on div at bounding box center [183, 68] width 63 height 37
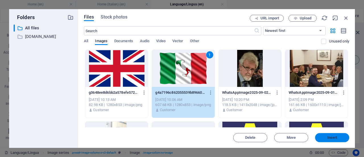
click at [332, 136] on span "Insert" at bounding box center [332, 137] width 10 height 3
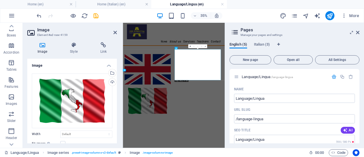
click at [211, 156] on figure at bounding box center [193, 155] width 132 height 88
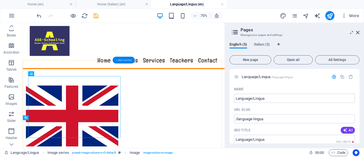
click at [121, 60] on div "+ Add section" at bounding box center [124, 60] width 22 height 7
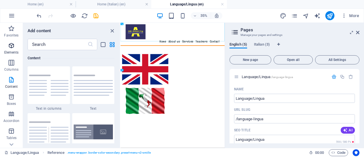
click at [11, 45] on icon "button" at bounding box center [11, 45] width 7 height 7
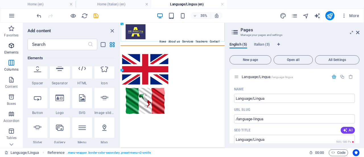
scroll to position [61, 0]
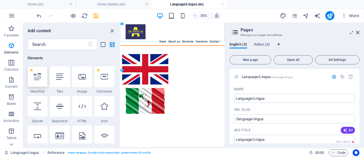
click at [37, 77] on icon at bounding box center [37, 76] width 7 height 7
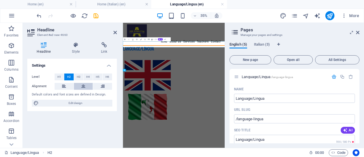
click at [83, 84] on icon at bounding box center [83, 86] width 4 height 7
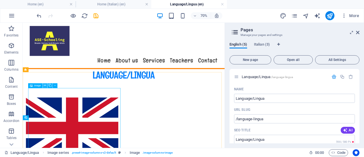
click at [46, 85] on button at bounding box center [45, 85] width 5 height 5
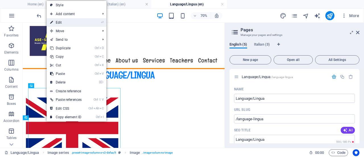
click at [94, 20] on li "⏎ Edit" at bounding box center [77, 22] width 60 height 9
click at [64, 20] on link "⏎ Edit" at bounding box center [66, 22] width 38 height 9
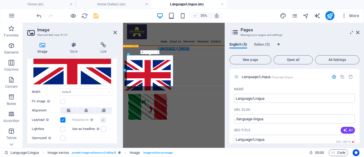
scroll to position [42, 0]
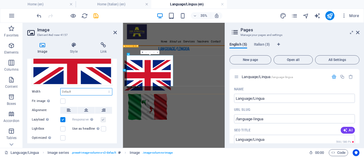
click at [97, 92] on select "Default auto px rem % em vh vw" at bounding box center [86, 91] width 51 height 7
select select "%"
click at [103, 88] on select "Default auto px rem % em vh vw" at bounding box center [86, 91] width 51 height 7
type input "1"
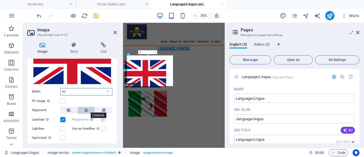
type input "90"
click at [88, 107] on button at bounding box center [86, 110] width 17 height 7
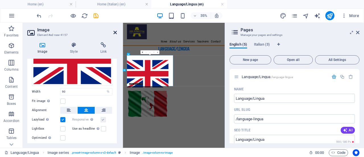
click at [115, 31] on icon at bounding box center [114, 32] width 3 height 5
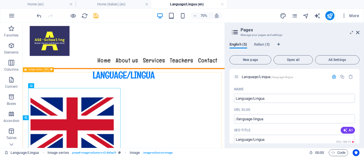
click at [46, 70] on icon at bounding box center [46, 69] width 2 height 4
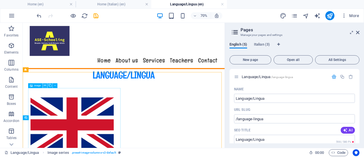
click at [45, 87] on icon at bounding box center [45, 85] width 2 height 4
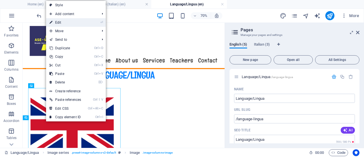
click at [59, 22] on link "⏎ Edit" at bounding box center [65, 22] width 38 height 9
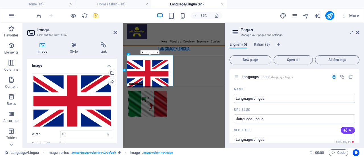
drag, startPoint x: 115, startPoint y: 97, endPoint x: 115, endPoint y: 109, distance: 11.9
click at [115, 109] on div "Drag files here, click to choose files or select files from Files or our free s…" at bounding box center [71, 128] width 89 height 119
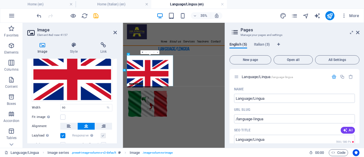
scroll to position [26, 0]
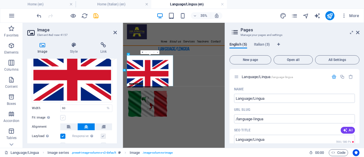
click at [63, 115] on label at bounding box center [62, 117] width 5 height 5
click at [0, 0] on input "Fit image Automatically fit image to a fixed width and height" at bounding box center [0, 0] width 0 height 0
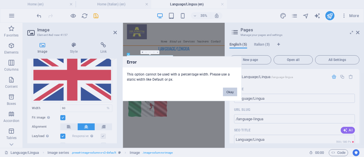
click at [232, 93] on button "Okay" at bounding box center [230, 91] width 14 height 9
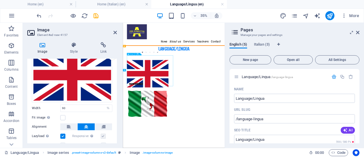
drag, startPoint x: 200, startPoint y: 161, endPoint x: 199, endPoint y: 170, distance: 8.8
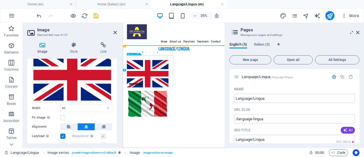
drag, startPoint x: 197, startPoint y: 158, endPoint x: 195, endPoint y: 166, distance: 8.2
drag, startPoint x: 195, startPoint y: 166, endPoint x: 197, endPoint y: 182, distance: 16.4
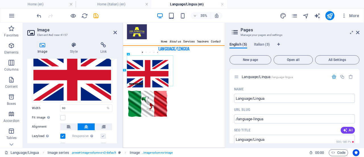
click at [63, 133] on label at bounding box center [62, 135] width 5 height 5
click at [0, 0] on input "Lazyload Loading images after the page loads improves page speed." at bounding box center [0, 0] width 0 height 0
click at [63, 134] on label at bounding box center [62, 135] width 5 height 5
click at [0, 0] on input "Lazyload Loading images after the page loads improves page speed." at bounding box center [0, 0] width 0 height 0
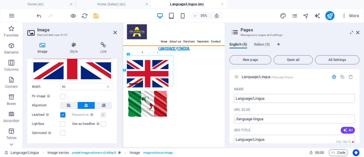
scroll to position [57, 0]
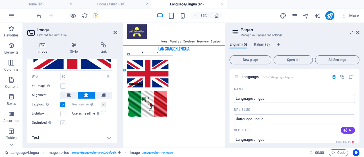
click at [61, 121] on label at bounding box center [62, 122] width 5 height 5
click at [0, 0] on input "Optimized Images are compressed to improve page speed." at bounding box center [0, 0] width 0 height 0
click at [107, 75] on select "Default auto px rem % em vh vw" at bounding box center [108, 76] width 8 height 7
select select "px"
click at [104, 73] on select "Default auto px rem % em vh vw" at bounding box center [108, 76] width 8 height 7
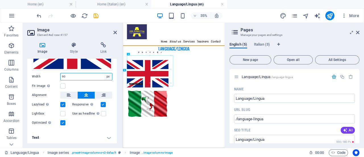
type input "418"
click at [63, 85] on label at bounding box center [62, 85] width 5 height 5
click at [0, 0] on input "Fit image Automatically fit image to a fixed width and height" at bounding box center [0, 0] width 0 height 0
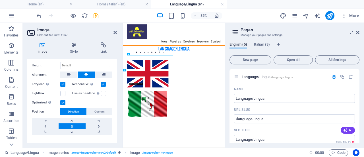
scroll to position [95, 0]
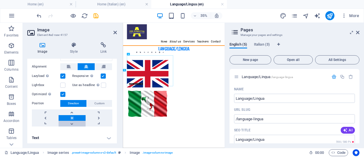
click at [70, 121] on link at bounding box center [72, 123] width 27 height 6
click at [72, 115] on link at bounding box center [72, 118] width 27 height 6
click at [72, 121] on link at bounding box center [72, 123] width 27 height 6
drag, startPoint x: 231, startPoint y: 154, endPoint x: 231, endPoint y: 163, distance: 9.4
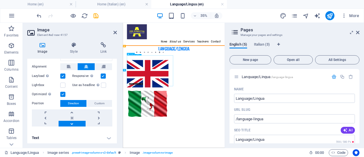
click at [98, 102] on span "Custom" at bounding box center [99, 103] width 10 height 7
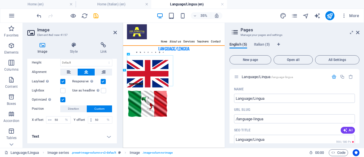
scroll to position [89, 0]
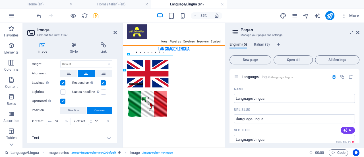
click at [99, 119] on input "50" at bounding box center [102, 121] width 18 height 7
type input "5"
click at [89, 138] on h4 "Text" at bounding box center [71, 138] width 89 height 14
click at [99, 119] on input "25" at bounding box center [102, 121] width 18 height 7
type input "2"
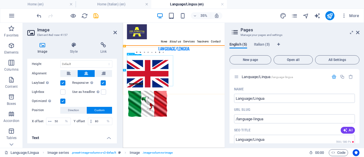
click at [89, 136] on h4 "Text" at bounding box center [71, 136] width 89 height 10
click at [93, 135] on h4 "Text" at bounding box center [71, 138] width 89 height 14
click at [100, 118] on input "80" at bounding box center [102, 121] width 18 height 7
type input "8"
click at [76, 145] on div "Image Style Link Image Drag files here, click to choose files or select files f…" at bounding box center [72, 93] width 99 height 110
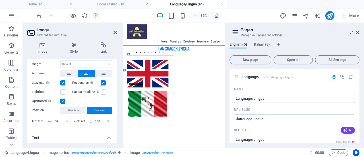
click at [101, 120] on input "100" at bounding box center [102, 121] width 18 height 7
type input "1"
click at [82, 135] on h4 "Text" at bounding box center [71, 136] width 89 height 10
click at [97, 120] on input "1" at bounding box center [102, 121] width 18 height 7
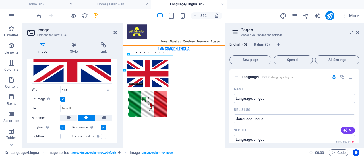
scroll to position [46, 0]
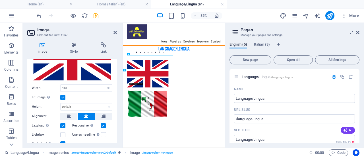
type input "50"
click at [115, 31] on icon at bounding box center [114, 32] width 3 height 5
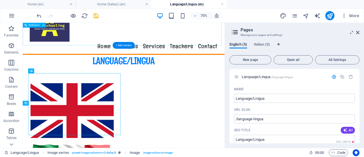
scroll to position [21, 0]
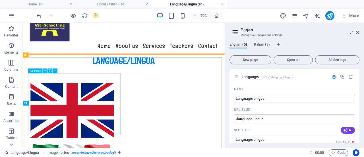
click at [44, 71] on icon at bounding box center [45, 71] width 2 height 4
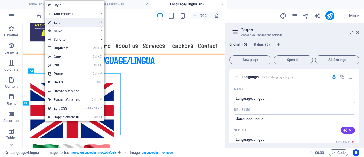
click at [70, 23] on link "⏎ Edit" at bounding box center [64, 22] width 38 height 9
select select "px"
select select "%"
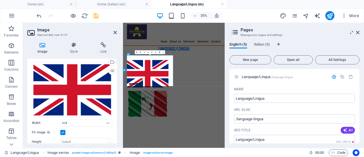
scroll to position [11, 0]
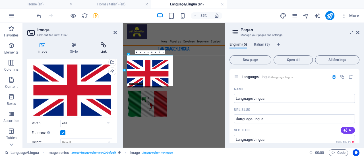
click at [106, 47] on icon at bounding box center [103, 45] width 27 height 6
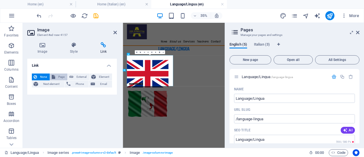
click at [60, 77] on span "Page" at bounding box center [61, 76] width 9 height 7
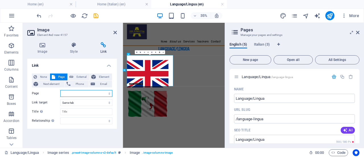
click at [107, 92] on select "Language/Lingua Home Home (Italian) Legal Notice Privacy Home Privacy Legal Not…" at bounding box center [86, 93] width 52 height 7
select select "1"
click at [60, 90] on select "Language/Lingua Home Home (Italian) Legal Notice Privacy Home Privacy Legal Not…" at bounding box center [86, 93] width 52 height 7
click at [79, 93] on select "Language/Lingua Home Home (Italian) Legal Notice Privacy Home Privacy Legal Not…" at bounding box center [86, 93] width 52 height 7
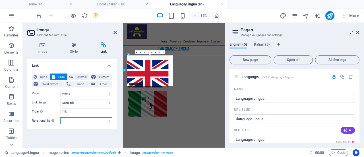
click at [108, 121] on select "alternate author bookmark external help license next nofollow noreferrer noopen…" at bounding box center [86, 120] width 52 height 7
select select "alternate"
click at [60, 117] on select "alternate author bookmark external help license next nofollow noreferrer noopen…" at bounding box center [86, 120] width 52 height 7
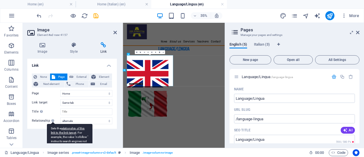
click at [51, 124] on div "Sets the relationship of this link to the link target . For example, the value …" at bounding box center [69, 139] width 45 height 30
click at [60, 120] on select "alternate author bookmark external help license next nofollow noreferrer noopen…" at bounding box center [86, 120] width 52 height 7
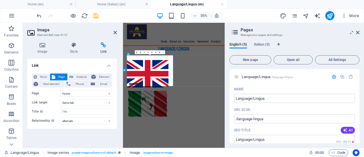
click at [103, 136] on div "Link None Page External Element Next element Phone Email Page Language/Lingua H…" at bounding box center [71, 101] width 89 height 84
click at [105, 122] on select "alternate author bookmark external help license next nofollow noreferrer noopen…" at bounding box center [86, 120] width 52 height 7
click at [60, 117] on select "alternate author bookmark external help license next nofollow noreferrer noopen…" at bounding box center [86, 120] width 52 height 7
click at [105, 121] on select "alternate author bookmark external help license next nofollow noreferrer noopen…" at bounding box center [86, 120] width 52 height 7
click at [94, 134] on div "Link None Page External Element Next element Phone Email Page Language/Lingua H…" at bounding box center [71, 101] width 89 height 84
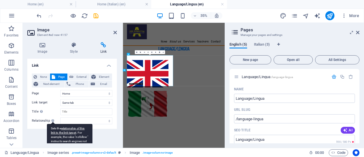
click at [52, 124] on div "Sets the relationship of this link to the link target . For example, the value …" at bounding box center [69, 139] width 45 height 30
click at [60, 120] on select "alternate author bookmark external help license next nofollow noreferrer noopen…" at bounding box center [86, 120] width 52 height 7
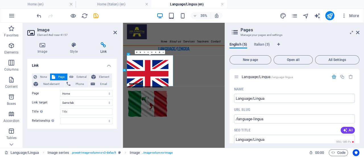
click at [103, 137] on div "Link None Page External Element Next element Phone Email Page Language/Lingua H…" at bounding box center [71, 101] width 89 height 84
click at [107, 120] on select "alternate author bookmark external help license next nofollow noreferrer noopen…" at bounding box center [86, 120] width 52 height 7
select select "next"
click at [60, 117] on select "alternate author bookmark external help license next nofollow noreferrer noopen…" at bounding box center [86, 120] width 52 height 7
click at [95, 136] on div "Link None Page External Element Next element Phone Email Page Language/Lingua H…" at bounding box center [71, 101] width 89 height 84
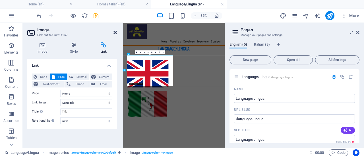
click at [115, 32] on icon at bounding box center [114, 32] width 3 height 5
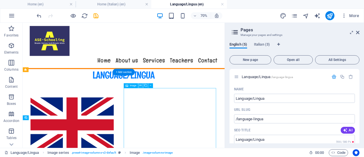
click at [141, 86] on icon at bounding box center [140, 85] width 2 height 4
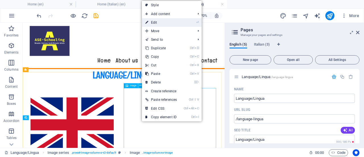
click at [152, 22] on link "⏎ Edit" at bounding box center [161, 22] width 38 height 9
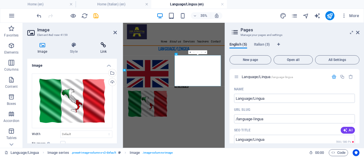
click at [106, 47] on icon at bounding box center [103, 45] width 27 height 6
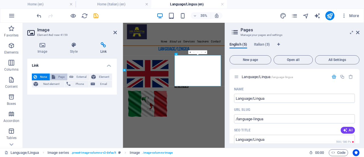
click at [57, 76] on span "Page" at bounding box center [61, 76] width 9 height 7
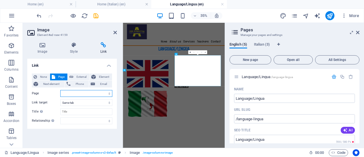
click at [108, 94] on select "Language/Lingua Home Home (Italian) Legal Notice Privacy Home Privacy Legal Not…" at bounding box center [86, 93] width 52 height 7
select select "2"
click at [60, 90] on select "Language/Lingua Home Home (Italian) Legal Notice Privacy Home Privacy Legal Not…" at bounding box center [86, 93] width 52 height 7
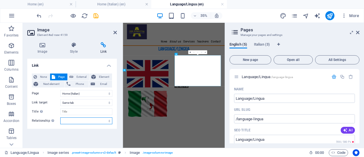
click at [107, 120] on select "alternate author bookmark external help license next nofollow noreferrer noopen…" at bounding box center [86, 120] width 52 height 7
select select "next"
click at [60, 117] on select "alternate author bookmark external help license next nofollow noreferrer noopen…" at bounding box center [86, 120] width 52 height 7
click at [116, 32] on icon at bounding box center [114, 32] width 3 height 5
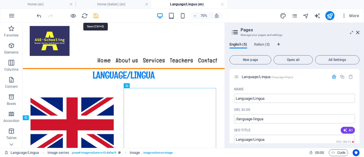
click at [94, 15] on icon "save" at bounding box center [96, 16] width 7 height 7
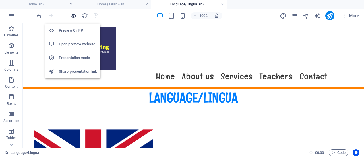
click at [74, 16] on icon "button" at bounding box center [73, 16] width 7 height 7
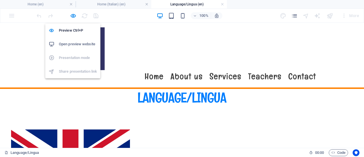
click at [76, 41] on h6 "Open preview website" at bounding box center [78, 44] width 38 height 7
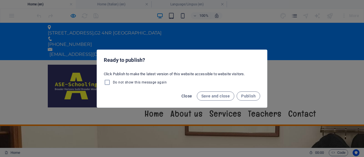
click at [190, 96] on span "Close" at bounding box center [186, 95] width 11 height 5
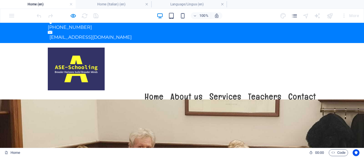
scroll to position [0, 0]
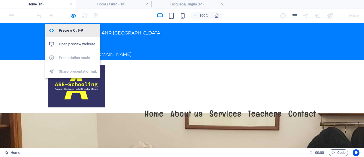
click at [69, 28] on h6 "Preview Ctrl+P" at bounding box center [78, 30] width 38 height 7
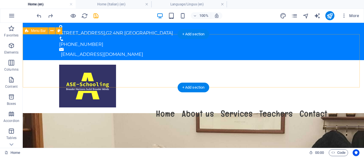
click at [144, 60] on div "Menu Home About us Services Teachers Contact" at bounding box center [193, 93] width 341 height 66
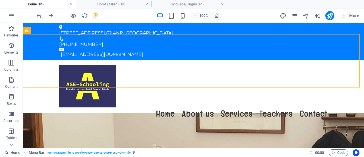
click at [72, 2] on link at bounding box center [70, 4] width 3 height 5
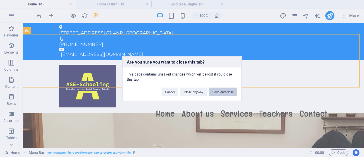
click at [220, 90] on button "Save and close" at bounding box center [223, 91] width 28 height 9
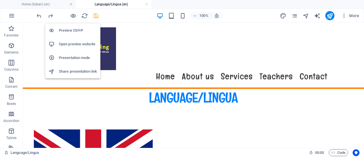
click at [73, 32] on h6 "Preview Ctrl+P" at bounding box center [78, 30] width 38 height 7
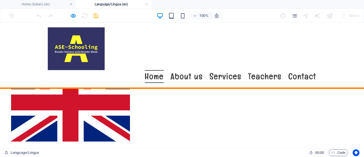
scroll to position [187, 0]
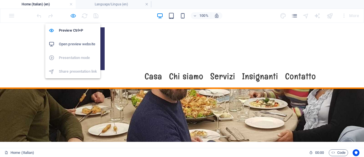
click at [73, 14] on icon "button" at bounding box center [73, 16] width 7 height 7
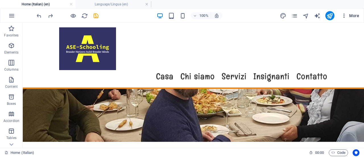
click at [352, 13] on span "More" at bounding box center [350, 16] width 18 height 6
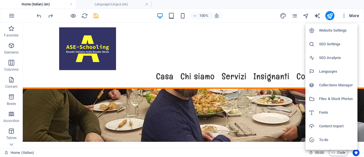
click at [337, 31] on h6 "Website Settings" at bounding box center [336, 30] width 35 height 7
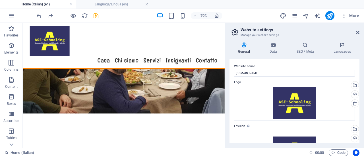
scroll to position [0, 0]
click at [347, 48] on h4 "Languages" at bounding box center [341, 48] width 35 height 12
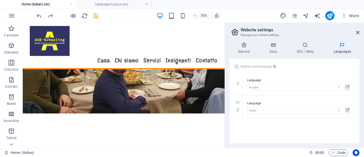
click at [344, 51] on h4 "Languages" at bounding box center [341, 48] width 35 height 12
click at [238, 106] on icon at bounding box center [237, 107] width 3 height 4
click at [238, 64] on label at bounding box center [236, 66] width 5 height 5
click at [0, 0] on input "Enable multilanguage To disable multilanguage delete all languages until only o…" at bounding box center [0, 0] width 0 height 0
click at [286, 108] on div "Enable multilanguage To disable multilanguage delete all languages until only o…" at bounding box center [294, 101] width 130 height 84
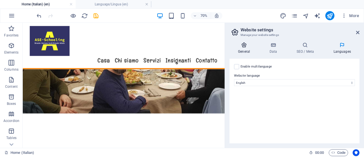
click at [242, 45] on icon at bounding box center [243, 45] width 29 height 6
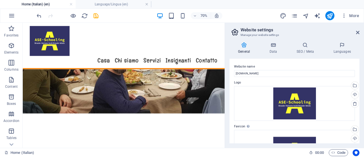
click at [242, 45] on icon at bounding box center [243, 45] width 29 height 6
click at [274, 45] on icon at bounding box center [273, 45] width 25 height 6
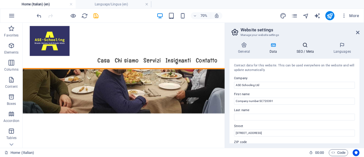
click at [305, 46] on icon at bounding box center [305, 45] width 35 height 6
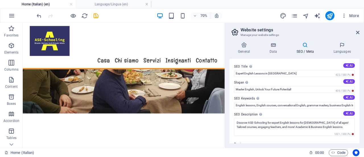
click at [305, 46] on icon at bounding box center [305, 45] width 35 height 6
click at [339, 47] on icon at bounding box center [341, 45] width 35 height 6
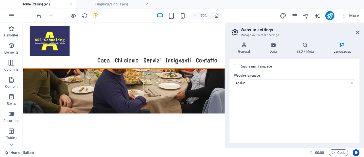
click at [339, 47] on icon at bounding box center [341, 45] width 35 height 6
click at [294, 14] on icon "pages" at bounding box center [294, 16] width 7 height 7
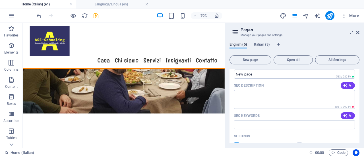
scroll to position [378, 0]
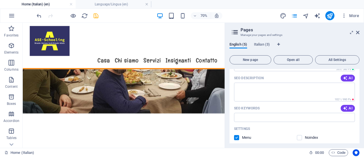
click at [97, 16] on icon "save" at bounding box center [96, 16] width 7 height 7
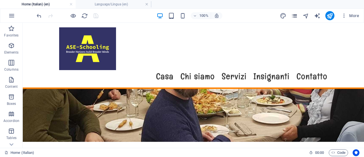
click at [293, 15] on icon "pages" at bounding box center [294, 16] width 7 height 7
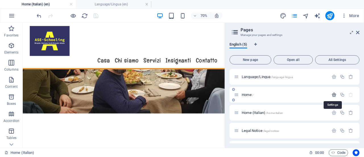
click at [331, 95] on icon "button" at bounding box center [333, 94] width 5 height 5
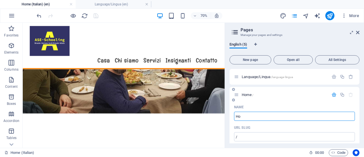
type input "H"
type input "eNG"
type input "/e"
type input "eNGLIA"
type input "/engl"
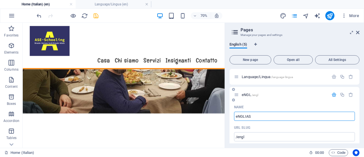
type input "eNGLIAS"
type input "/englias"
type input "e"
type input "/englia"
type input "/"
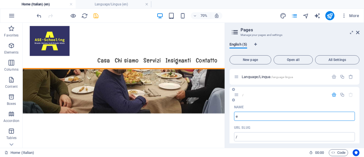
type input "e"
type input "/e"
type input "e"
type input "/"
type input "en"
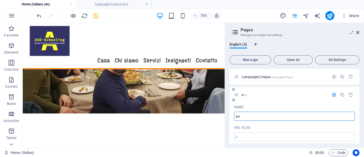
type input "/e"
type input "engli"
type input "/eng"
type input "english"
type input "/englis"
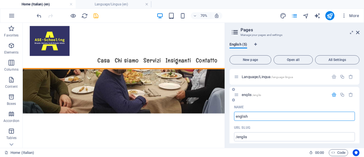
type input "english"
type input "/english"
click at [237, 114] on input "english" at bounding box center [294, 115] width 121 height 9
type input "nglish"
type input "/nglish"
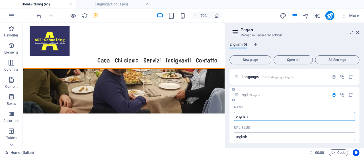
type input "english"
type input "/english"
type input "nglish"
type input "/nglish"
type input "English"
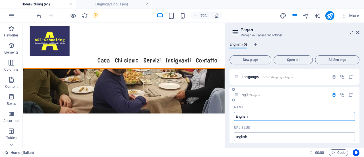
type input "/english"
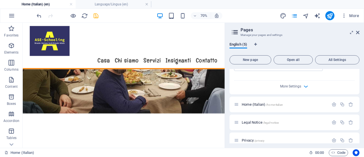
scroll to position [268, 0]
type input "English"
click at [334, 101] on icon "button" at bounding box center [333, 103] width 5 height 5
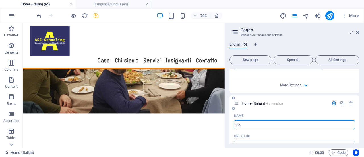
type input "H"
type input "/"
type input "Ital"
type input "/i"
type input "Italian"
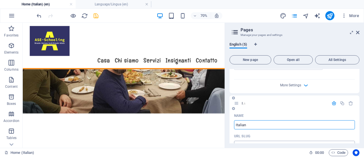
type input "/italian"
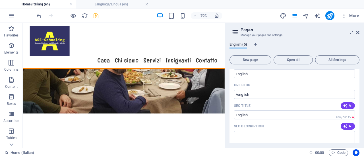
scroll to position [0, 0]
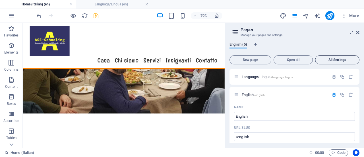
type input "Italian"
click at [343, 60] on span "All Settings" at bounding box center [336, 59] width 39 height 3
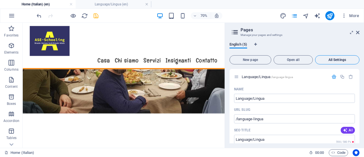
scroll to position [1034, 0]
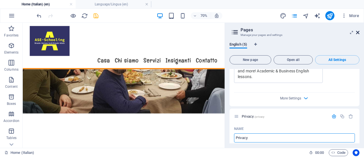
click at [359, 32] on icon at bounding box center [357, 32] width 3 height 5
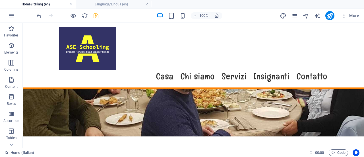
scroll to position [184, 0]
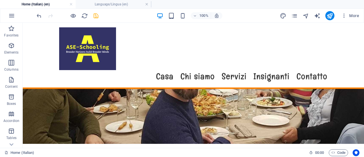
click at [161, 70] on nav "Casa Chi siamo Servizi Insignanti Contatto" at bounding box center [193, 76] width 268 height 13
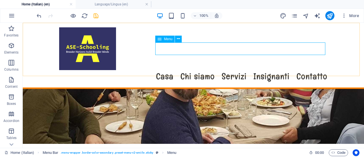
click at [193, 70] on nav "Casa Chi siamo Servizi Insignanti Contatto" at bounding box center [193, 76] width 268 height 13
click at [232, 70] on nav "Casa Chi siamo Servizi Insignanti Contatto" at bounding box center [193, 76] width 268 height 13
click at [177, 39] on icon at bounding box center [178, 39] width 3 height 6
click at [137, 55] on div "Menu Casa Chi siamo Servizi Insignanti Contatto" at bounding box center [193, 56] width 341 height 66
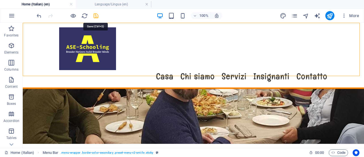
click at [95, 14] on icon "save" at bounding box center [96, 16] width 7 height 7
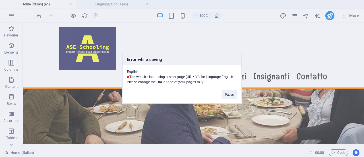
click at [327, 55] on div "Error while saving English The website is missing a start page (URL: "/") for l…" at bounding box center [182, 78] width 364 height 157
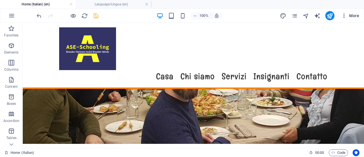
click at [355, 15] on span "More" at bounding box center [350, 16] width 18 height 6
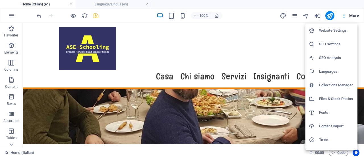
click at [339, 68] on h6 "Languages" at bounding box center [336, 71] width 35 height 7
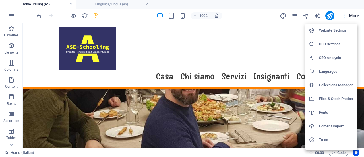
select select "41"
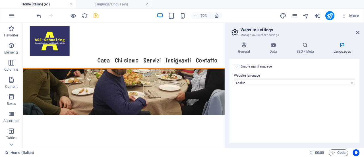
click at [238, 67] on label at bounding box center [236, 66] width 5 height 5
click at [0, 0] on input "Enable multilanguage To disable multilanguage delete all languages until only o…" at bounding box center [0, 0] width 0 height 0
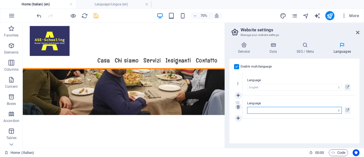
click at [264, 109] on select "Abkhazian Afar Afrikaans Akan Albanian Amharic Arabic Aragonese Armenian Assame…" at bounding box center [294, 110] width 95 height 7
click at [270, 110] on select "Abkhazian Afar Afrikaans Akan Albanian Amharic Arabic Aragonese Armenian Assame…" at bounding box center [294, 110] width 95 height 7
click at [338, 108] on select "Abkhazian Afar Afrikaans Akan Albanian Amharic Arabic Aragonese Armenian Assame…" at bounding box center [294, 110] width 95 height 7
select select "76"
click at [247, 107] on select "Abkhazian Afar Afrikaans Akan Albanian Amharic Arabic Aragonese Armenian Assame…" at bounding box center [294, 110] width 95 height 7
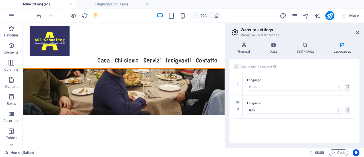
click at [328, 136] on div "Enable multilanguage To disable multilanguage delete all languages until only o…" at bounding box center [294, 101] width 130 height 84
click at [357, 32] on icon at bounding box center [357, 32] width 3 height 5
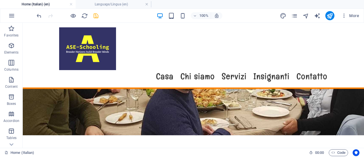
scroll to position [188, 0]
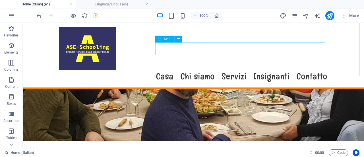
click at [198, 70] on nav "Casa Chi siamo Servizi Insignanti Contatto" at bounding box center [193, 76] width 268 height 13
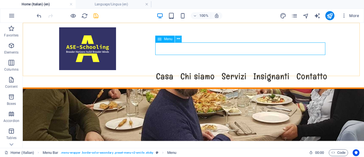
click at [178, 38] on icon at bounding box center [178, 39] width 3 height 6
click at [178, 39] on icon at bounding box center [178, 39] width 3 height 6
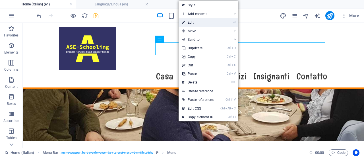
click at [198, 20] on link "⏎ Edit" at bounding box center [197, 22] width 38 height 9
select select "nofollow"
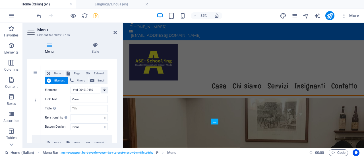
scroll to position [0, 0]
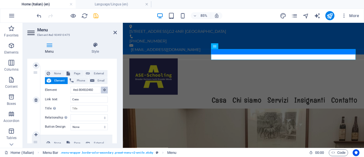
click at [103, 90] on icon at bounding box center [104, 89] width 3 height 3
type input "#ed-904910517"
select select
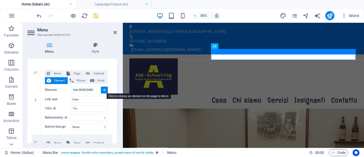
select select
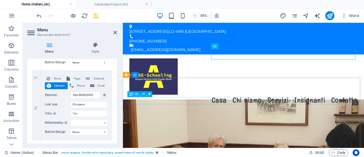
scroll to position [112, 0]
click at [97, 105] on input "Chi siamo" at bounding box center [88, 103] width 37 height 7
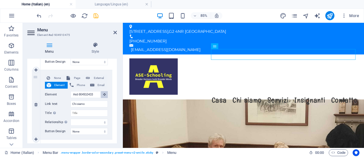
click at [103, 94] on icon at bounding box center [104, 94] width 3 height 3
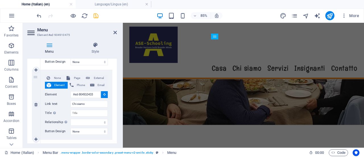
scroll to position [191, 0]
select select
type input "#ed-904910442"
select select
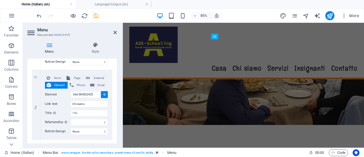
select select
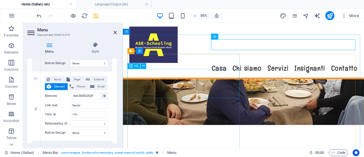
scroll to position [180, 0]
click at [103, 95] on icon at bounding box center [104, 94] width 3 height 3
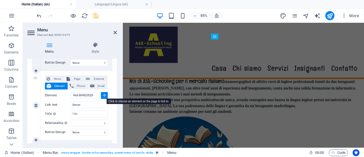
scroll to position [397, 0]
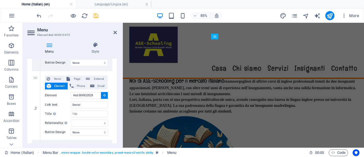
select select
type input "#ed-904910352"
select select
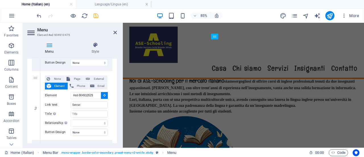
select select
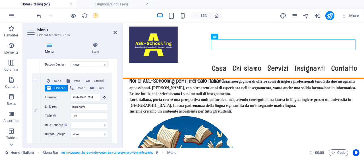
scroll to position [251, 0]
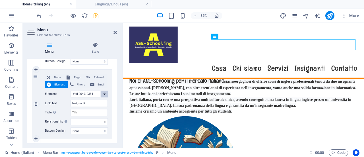
click at [104, 92] on icon at bounding box center [104, 93] width 3 height 3
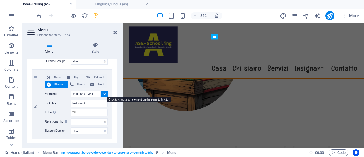
select select
type input "#ed-904910529"
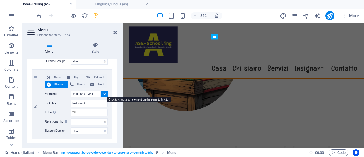
select select
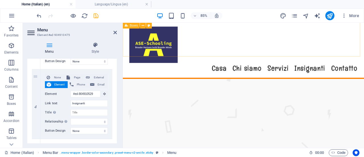
scroll to position [640, 0]
click at [103, 93] on icon at bounding box center [104, 93] width 3 height 3
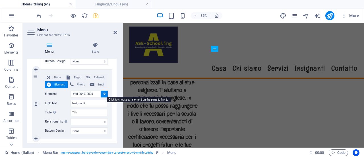
scroll to position [907, 0]
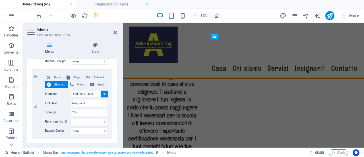
select select
type input "#ed-904910382"
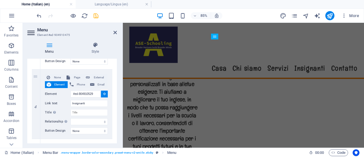
select select
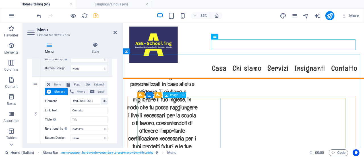
scroll to position [314, 0]
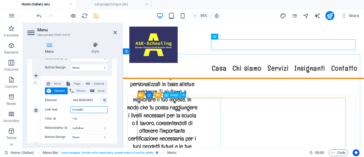
click at [99, 109] on input "Contatto" at bounding box center [88, 109] width 37 height 7
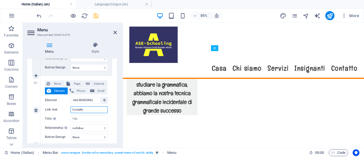
scroll to position [1234, 0]
click at [103, 99] on icon at bounding box center [104, 99] width 3 height 3
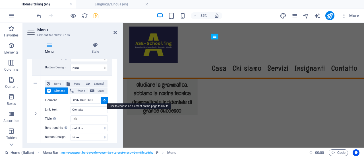
select select
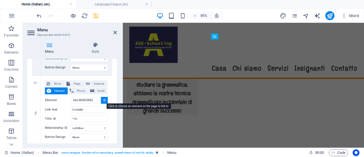
type input "#ed-904910694"
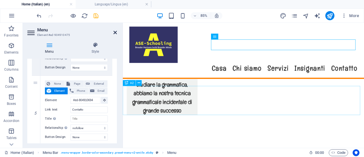
click at [115, 32] on icon at bounding box center [114, 32] width 3 height 5
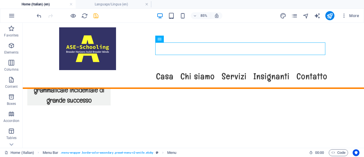
scroll to position [1236, 0]
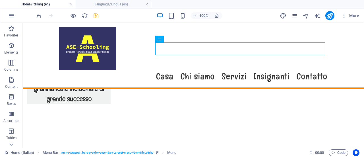
click at [202, 70] on nav "Casa Chi siamo Servizi Insignanti Contatto" at bounding box center [193, 76] width 268 height 13
click at [238, 70] on nav "Casa Chi siamo Servizi Insignanti Contatto" at bounding box center [193, 76] width 268 height 13
click at [97, 14] on icon "save" at bounding box center [96, 16] width 7 height 7
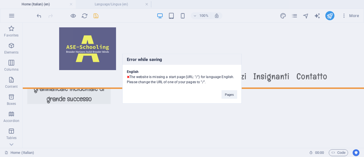
click at [251, 88] on div "Error while saving English The website is missing a start page (URL: "/") for l…" at bounding box center [182, 78] width 364 height 157
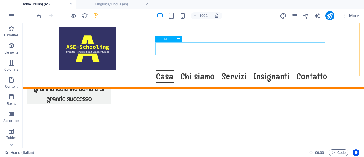
click at [168, 70] on nav "Casa Chi siamo Servizi Insignanti Contatto" at bounding box center [193, 76] width 268 height 13
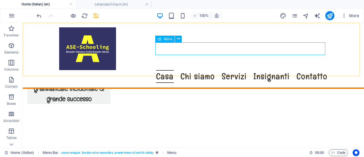
click at [191, 70] on nav "Casa Chi siamo Servizi Insignanti Contatto" at bounding box center [193, 76] width 268 height 13
click at [179, 37] on icon at bounding box center [178, 39] width 3 height 6
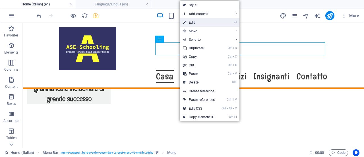
click at [197, 20] on link "⏎ Edit" at bounding box center [199, 22] width 38 height 9
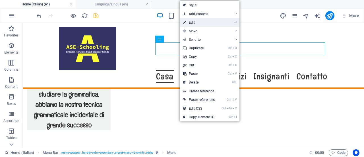
select select "nofollow"
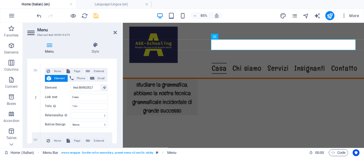
scroll to position [50, 0]
click at [75, 69] on span "Page" at bounding box center [77, 70] width 11 height 7
select select
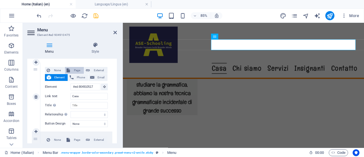
select select
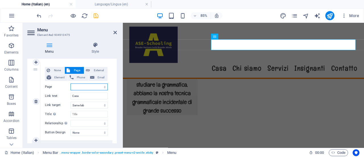
click at [103, 86] on select "Language/Lingua English Italian Legal Notice Privacy" at bounding box center [88, 86] width 37 height 7
select select "0"
click at [70, 83] on select "Language/Lingua English Italian Legal Notice Privacy" at bounding box center [88, 86] width 37 height 7
select select
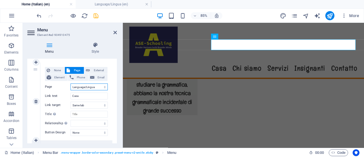
select select
click at [115, 32] on icon at bounding box center [114, 32] width 3 height 5
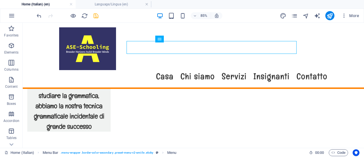
scroll to position [1236, 0]
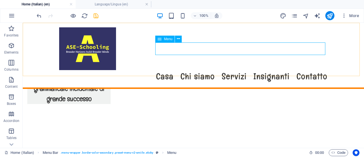
click at [234, 70] on nav "Casa Chi siamo Servizi Insignanti Contatto" at bounding box center [193, 76] width 268 height 13
click at [194, 62] on div "Menu Casa Chi siamo Servizi Insignanti Contatto" at bounding box center [193, 56] width 341 height 66
click at [164, 70] on nav "Casa Chi siamo Servizi Insignanti Contatto" at bounding box center [193, 76] width 268 height 13
click at [97, 14] on icon "save" at bounding box center [96, 16] width 7 height 7
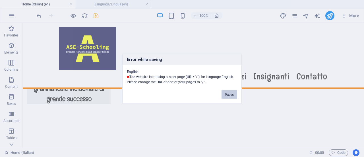
click at [232, 92] on button "Pages" at bounding box center [229, 94] width 16 height 9
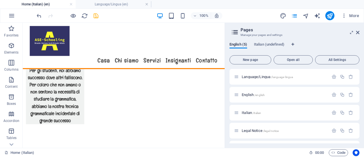
scroll to position [1235, 0]
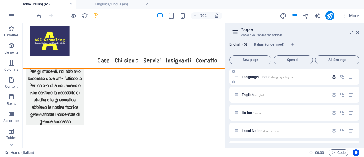
click at [333, 74] on icon "button" at bounding box center [333, 76] width 5 height 5
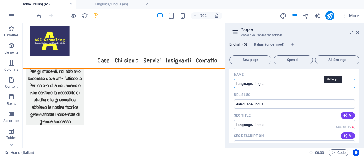
scroll to position [23, 0]
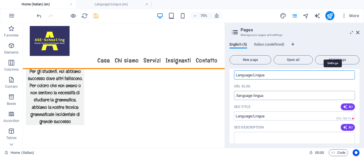
click at [280, 95] on input "/language-lingua" at bounding box center [294, 95] width 121 height 9
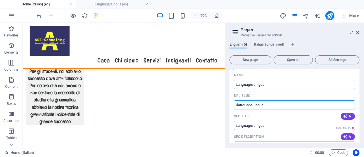
scroll to position [7, 0]
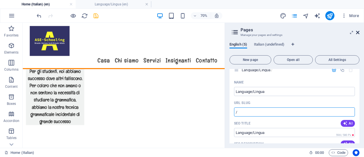
type input "/"
click at [356, 30] on h2 "Pages" at bounding box center [299, 29] width 119 height 5
click at [357, 32] on icon at bounding box center [357, 32] width 3 height 5
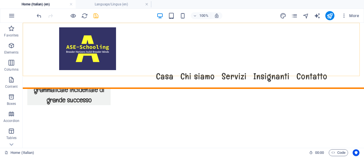
scroll to position [1236, 0]
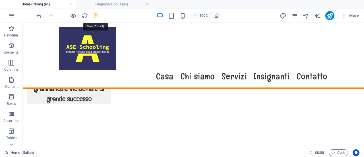
click at [97, 16] on icon "save" at bounding box center [96, 16] width 7 height 7
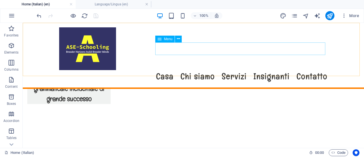
click at [163, 70] on nav "Casa Chi siamo Servizi Insignanti Contatto" at bounding box center [193, 76] width 268 height 13
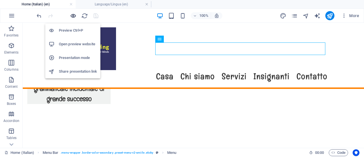
click at [74, 14] on icon "button" at bounding box center [73, 16] width 7 height 7
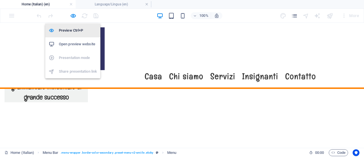
click at [69, 31] on h6 "Preview Ctrl+P" at bounding box center [78, 30] width 38 height 7
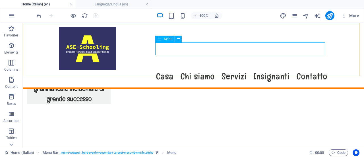
click at [163, 70] on nav "Casa Chi siamo Servizi Insignanti Contatto" at bounding box center [193, 76] width 268 height 13
click at [194, 70] on nav "Casa Chi siamo Servizi Insignanti Contatto" at bounding box center [193, 76] width 268 height 13
click at [230, 70] on nav "Casa Chi siamo Servizi Insignanti Contatto" at bounding box center [193, 76] width 268 height 13
click at [179, 39] on icon at bounding box center [178, 39] width 3 height 6
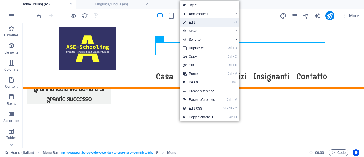
click at [193, 24] on link "⏎ Edit" at bounding box center [199, 22] width 38 height 9
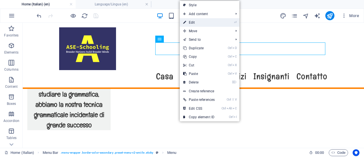
select select
select select "nofollow"
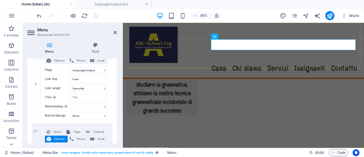
scroll to position [62, 0]
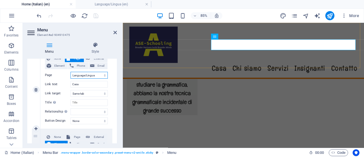
click at [101, 74] on select "Language/Lingua English Italian Legal Notice Privacy Language/Lingua" at bounding box center [88, 75] width 37 height 7
select select "1"
click at [70, 72] on select "Language/Lingua English Italian Legal Notice Privacy Language/Lingua" at bounding box center [88, 75] width 37 height 7
select select
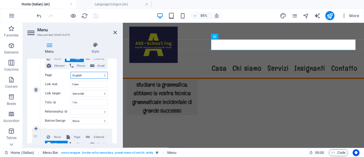
select select
click at [103, 72] on select "Language/Lingua English Italian Legal Notice Privacy Language/Lingua" at bounding box center [88, 75] width 37 height 7
select select "4"
click at [70, 72] on select "Language/Lingua English Italian Legal Notice Privacy Language/Lingua" at bounding box center [88, 75] width 37 height 7
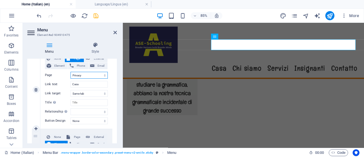
click at [103, 75] on select "Language/Lingua English Italian Legal Notice Privacy Language/Lingua" at bounding box center [88, 75] width 37 height 7
select select
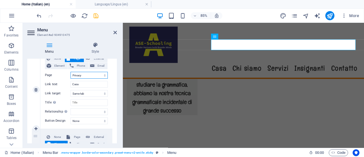
select select "0"
click at [70, 72] on select "Language/Lingua English Italian Legal Notice Privacy Language/Lingua" at bounding box center [88, 75] width 37 height 7
select select
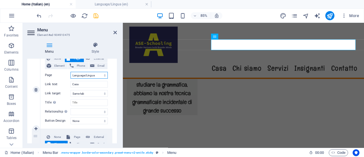
select select
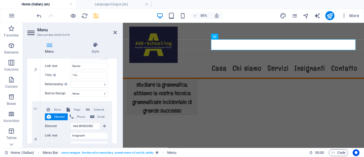
scroll to position [226, 0]
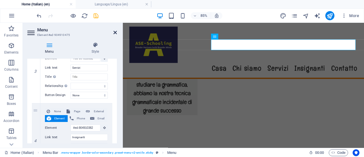
click at [115, 32] on icon at bounding box center [114, 32] width 3 height 5
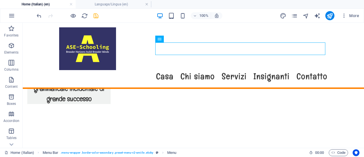
click at [99, 15] on icon "save" at bounding box center [96, 16] width 7 height 7
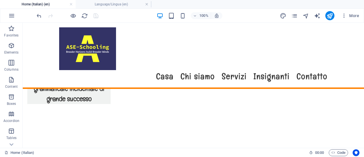
click at [202, 70] on nav "Casa Chi siamo Servizi Insignanti Contatto" at bounding box center [193, 76] width 268 height 13
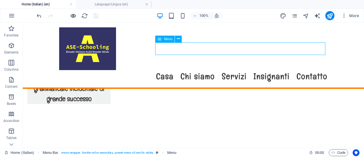
click at [75, 18] on icon "button" at bounding box center [73, 16] width 7 height 7
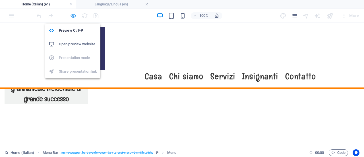
scroll to position [1238, 0]
click at [92, 45] on h6 "Open preview website" at bounding box center [78, 44] width 38 height 7
click at [74, 15] on icon "button" at bounding box center [73, 16] width 7 height 7
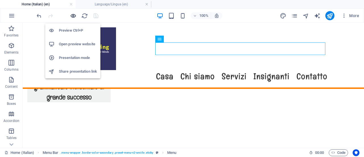
scroll to position [1236, 0]
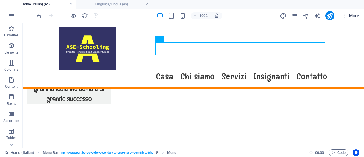
click at [356, 15] on span "More" at bounding box center [350, 16] width 18 height 6
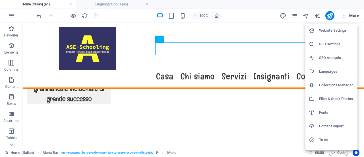
click at [295, 14] on div at bounding box center [182, 78] width 364 height 157
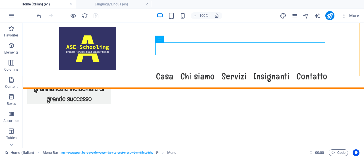
drag, startPoint x: 316, startPoint y: 46, endPoint x: 293, endPoint y: 24, distance: 32.1
click at [293, 24] on div "Menu Casa Chi siamo Servizi Insignanti Contatto" at bounding box center [193, 56] width 341 height 66
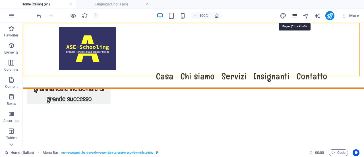
click at [295, 13] on icon "pages" at bounding box center [294, 16] width 7 height 7
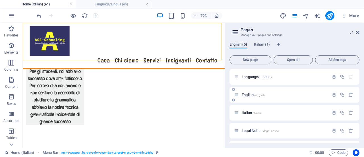
click at [253, 93] on span "English /english" at bounding box center [252, 94] width 23 height 4
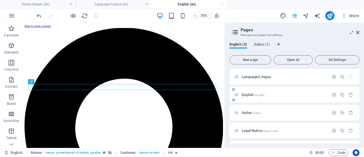
scroll to position [0, 0]
click at [111, 42] on button at bounding box center [113, 41] width 5 height 5
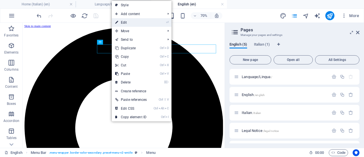
click at [139, 21] on link "⏎ Edit" at bounding box center [131, 22] width 38 height 9
select select "nofollow"
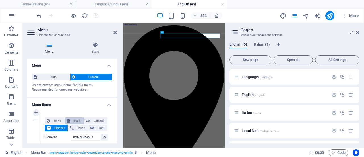
click at [77, 119] on span "Page" at bounding box center [77, 120] width 11 height 7
select select
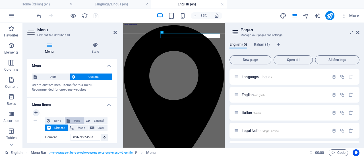
select select
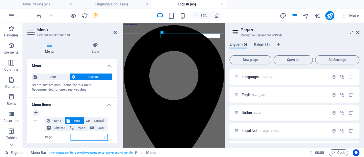
click at [86, 135] on select "Language/Lingua English Italian Legal Notice Privacy Language/Lingua" at bounding box center [88, 137] width 37 height 7
select select "0"
click at [70, 134] on select "Language/Lingua English Italian Legal Notice Privacy Language/Lingua" at bounding box center [88, 137] width 37 height 7
select select
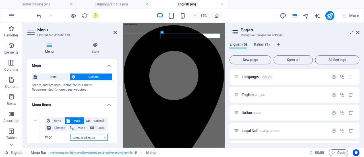
select select
click at [115, 33] on icon at bounding box center [114, 32] width 3 height 5
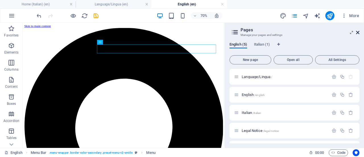
click at [357, 32] on icon at bounding box center [357, 32] width 3 height 5
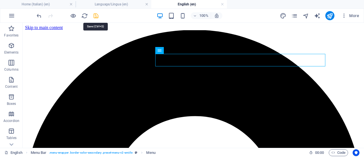
click at [96, 14] on icon "save" at bounding box center [96, 16] width 7 height 7
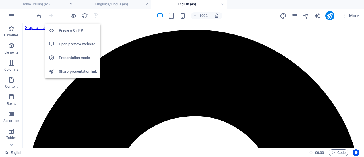
click at [79, 43] on h6 "Open preview website" at bounding box center [78, 44] width 38 height 7
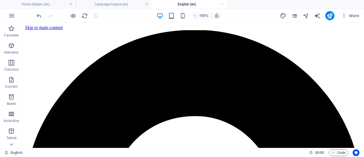
click at [295, 16] on icon "pages" at bounding box center [294, 16] width 7 height 7
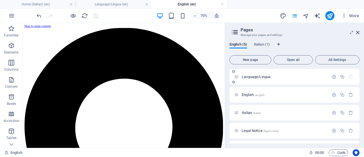
click at [314, 78] on p "Language/Lingua /" at bounding box center [283, 77] width 85 height 4
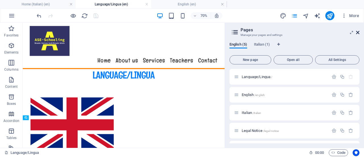
click at [357, 32] on icon at bounding box center [357, 32] width 3 height 5
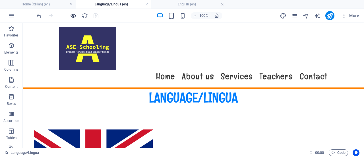
click at [75, 16] on icon "button" at bounding box center [73, 16] width 7 height 7
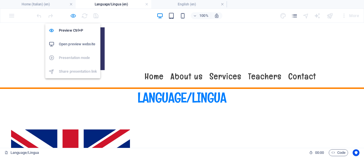
click at [75, 15] on icon "button" at bounding box center [73, 16] width 7 height 7
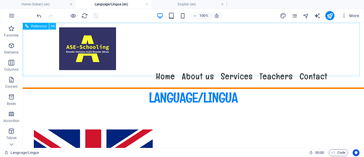
click at [53, 26] on icon at bounding box center [52, 26] width 3 height 6
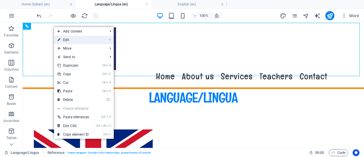
drag, startPoint x: 61, startPoint y: 38, endPoint x: 37, endPoint y: 66, distance: 37.1
click at [61, 38] on link "⏎ Edit" at bounding box center [73, 40] width 38 height 9
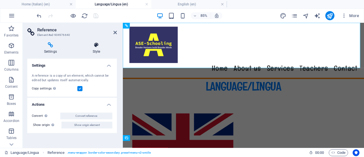
click at [97, 44] on icon at bounding box center [96, 45] width 41 height 6
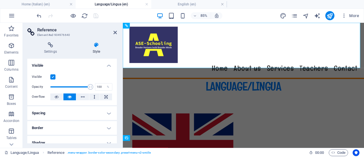
click at [53, 76] on label at bounding box center [52, 76] width 5 height 5
click at [0, 0] on input "Visible" at bounding box center [0, 0] width 0 height 0
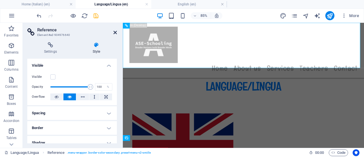
click at [115, 32] on icon at bounding box center [114, 32] width 3 height 5
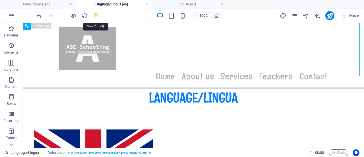
click at [95, 14] on icon "save" at bounding box center [96, 16] width 7 height 7
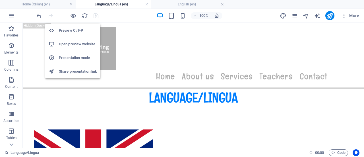
click at [84, 43] on h6 "Open preview website" at bounding box center [78, 44] width 38 height 7
